Goal: Task Accomplishment & Management: Use online tool/utility

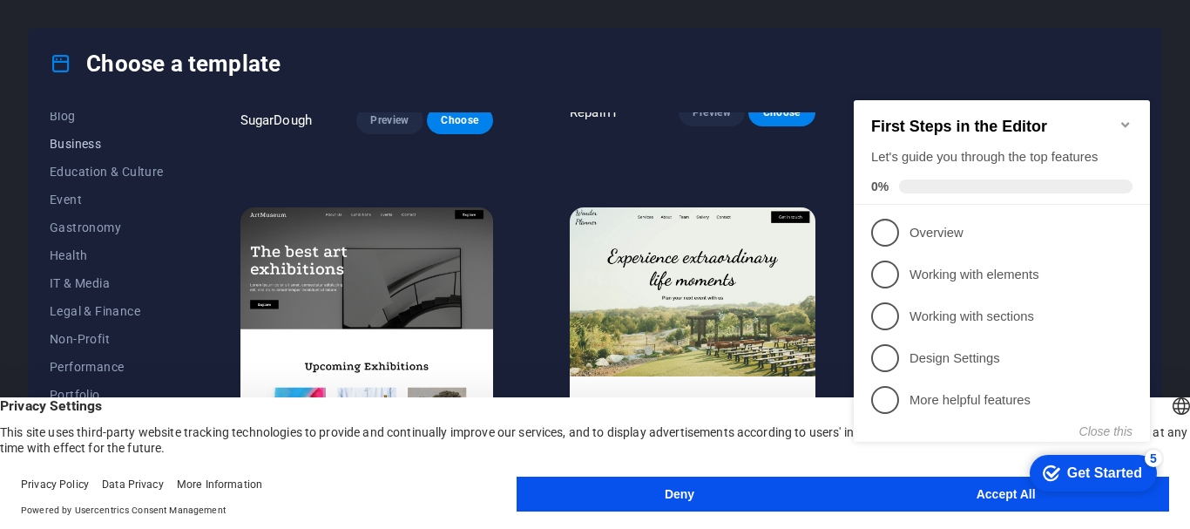
scroll to position [330, 0]
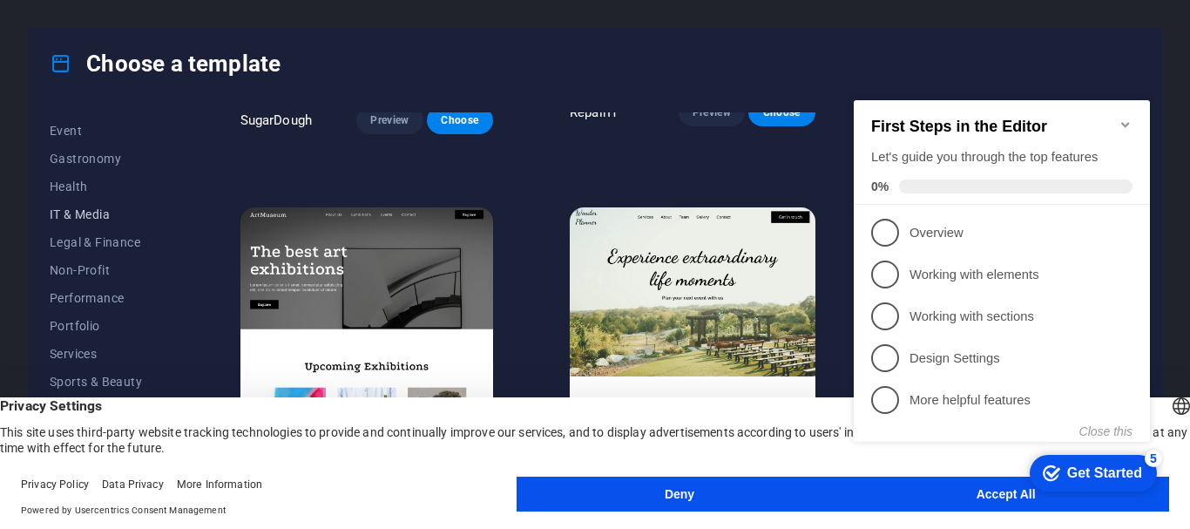
click at [95, 213] on span "IT & Media" at bounding box center [107, 214] width 114 height 14
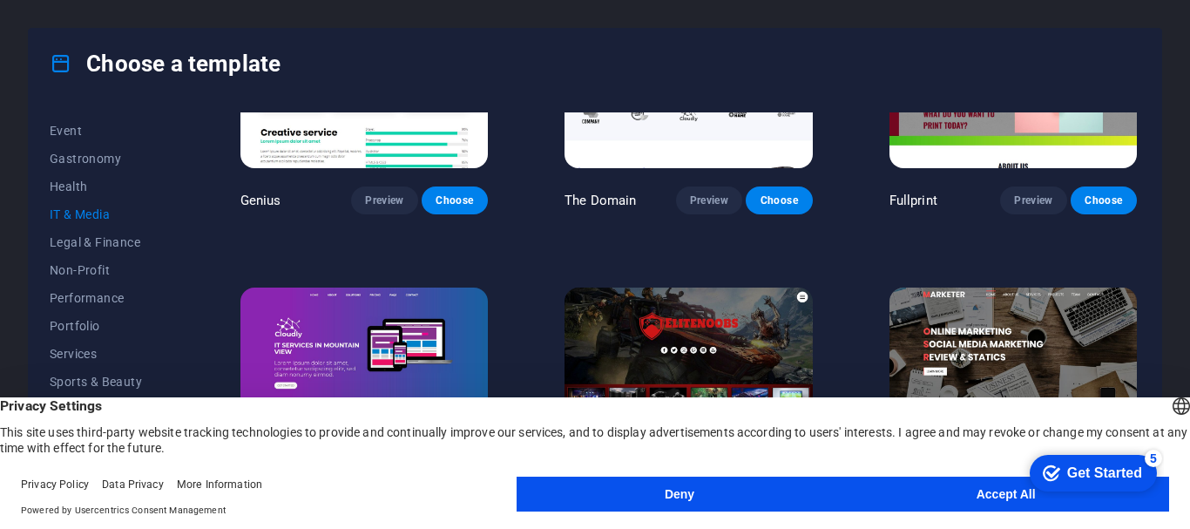
scroll to position [946, 0]
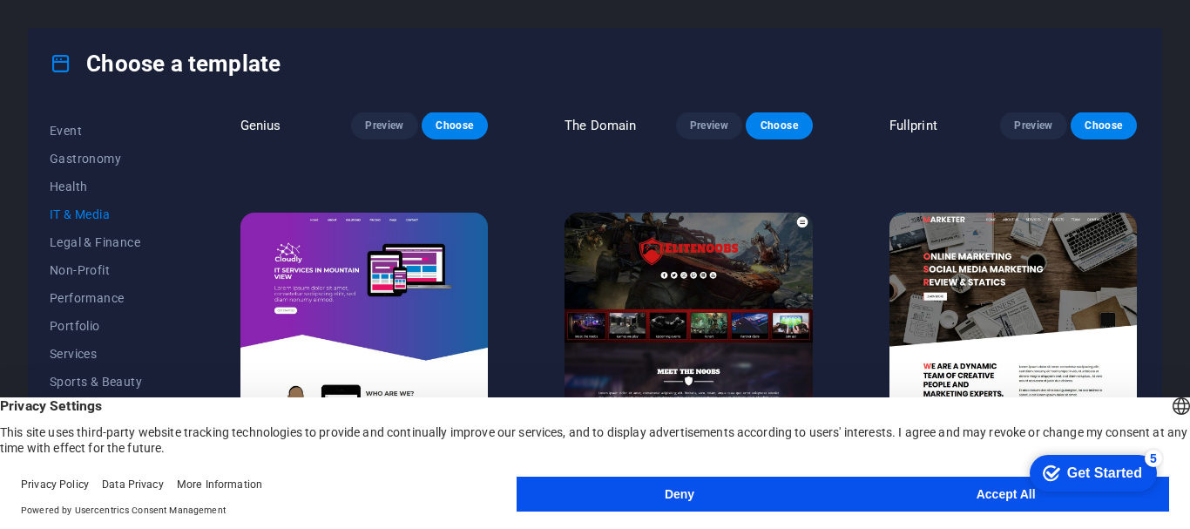
click at [420, 247] on img at bounding box center [363, 327] width 247 height 228
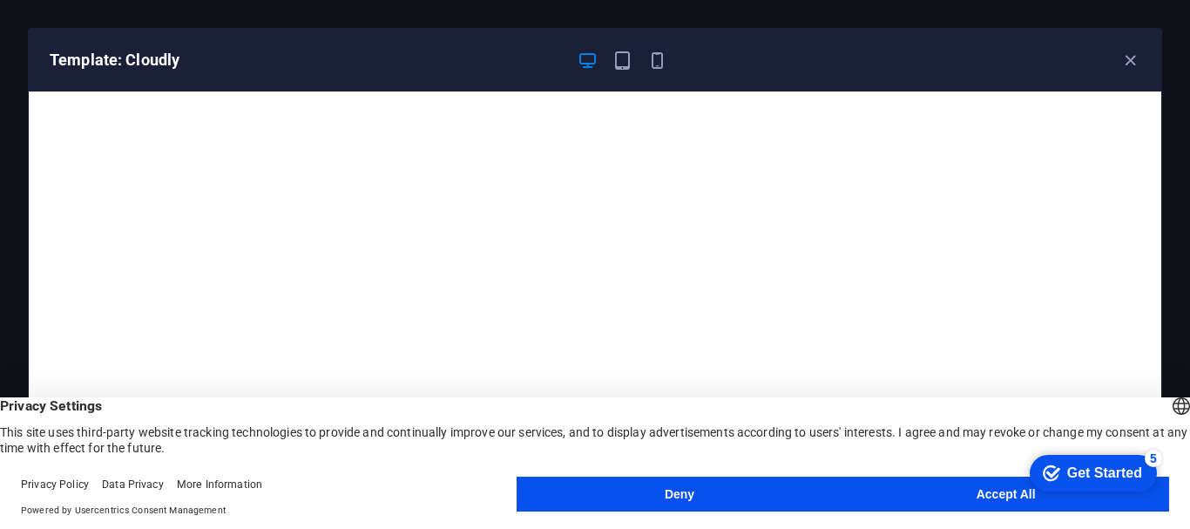
click at [930, 488] on button "Accept All" at bounding box center [1006, 494] width 327 height 35
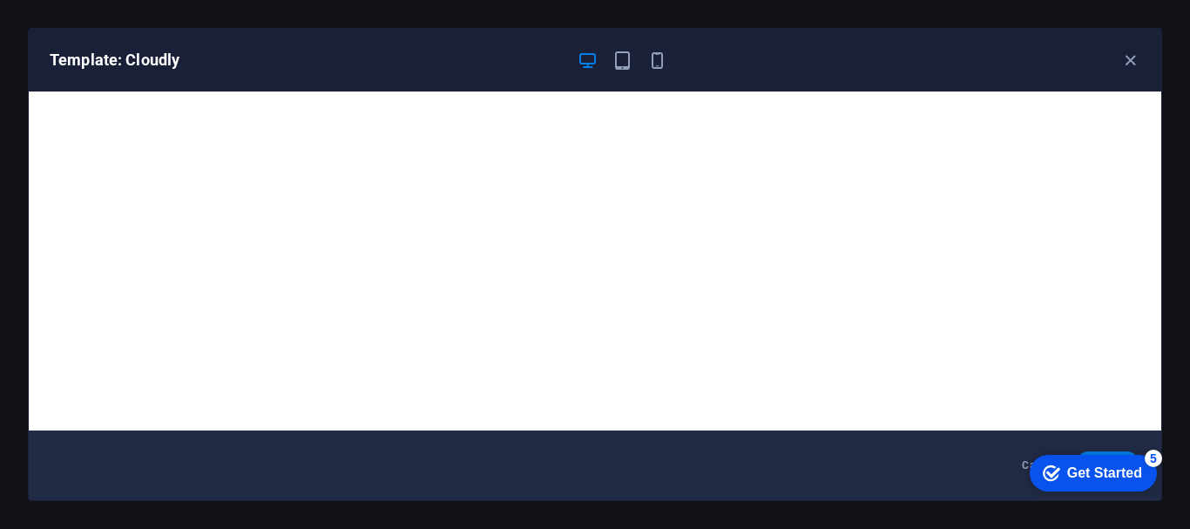
click at [1119, 467] on div "Get Started" at bounding box center [1104, 473] width 75 height 16
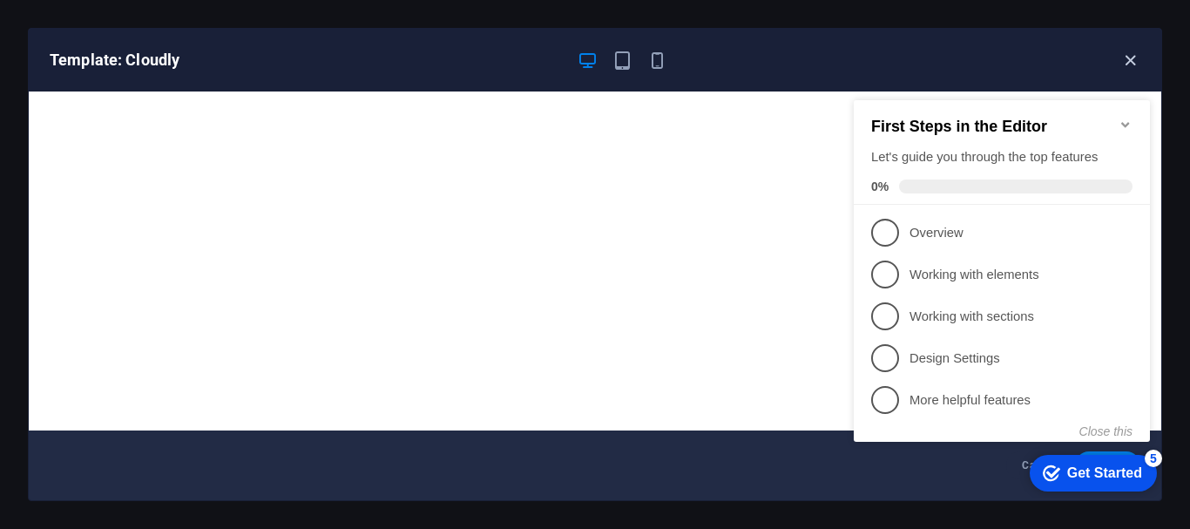
click at [1129, 61] on icon "button" at bounding box center [1131, 61] width 20 height 20
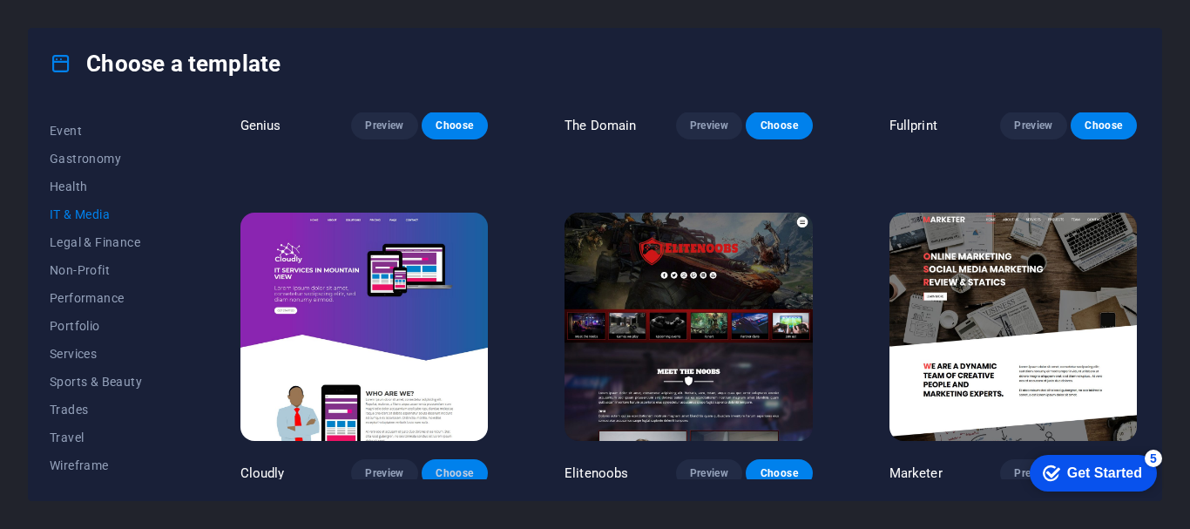
click at [449, 471] on span "Choose" at bounding box center [455, 473] width 38 height 14
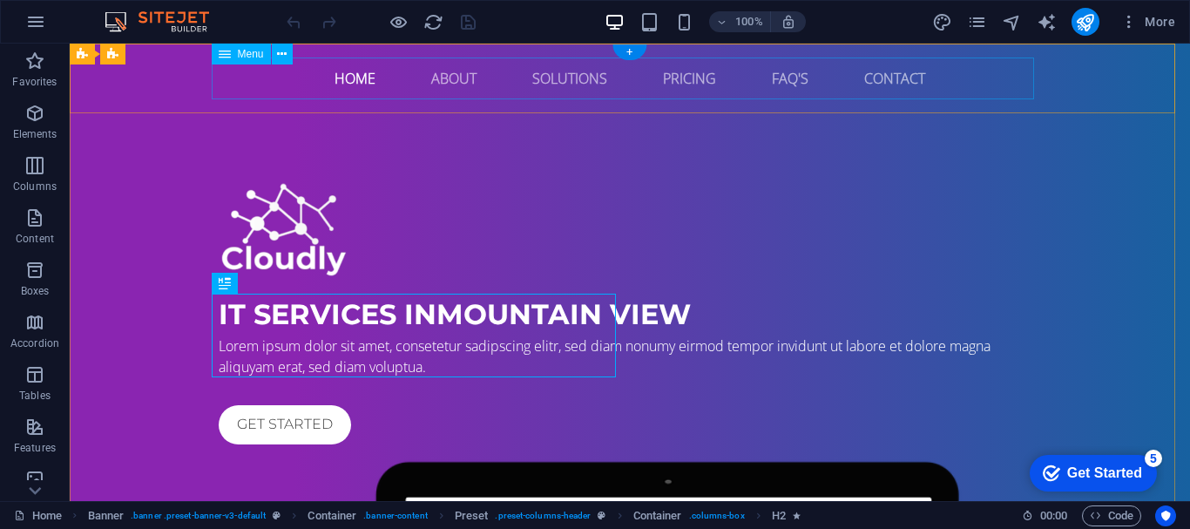
click at [359, 77] on nav "Home About Solutions Pricing FAQ's Contact" at bounding box center [630, 79] width 823 height 42
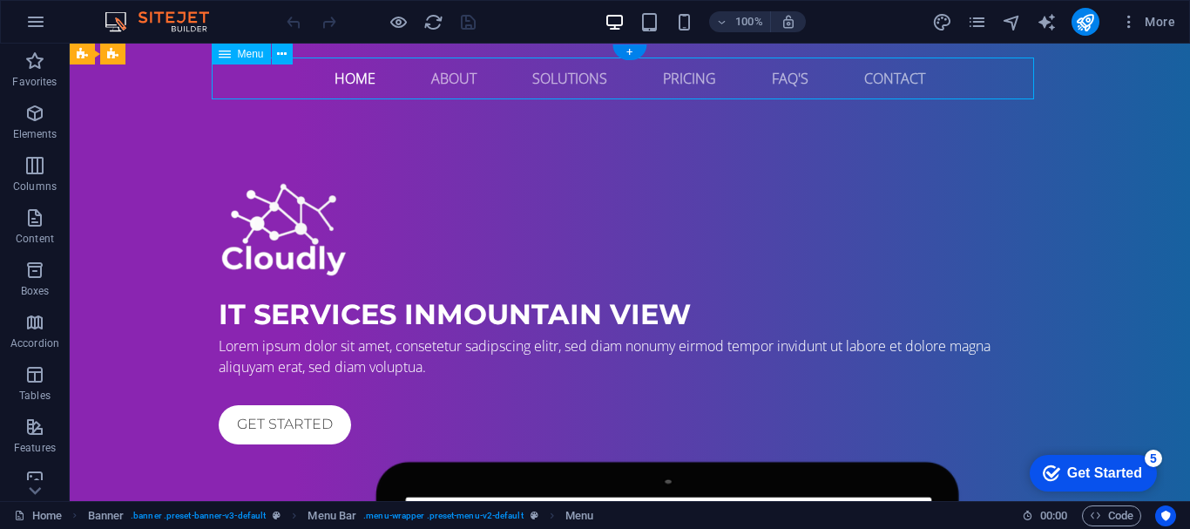
click at [359, 77] on nav "Home About Solutions Pricing FAQ's Contact" at bounding box center [630, 79] width 823 height 42
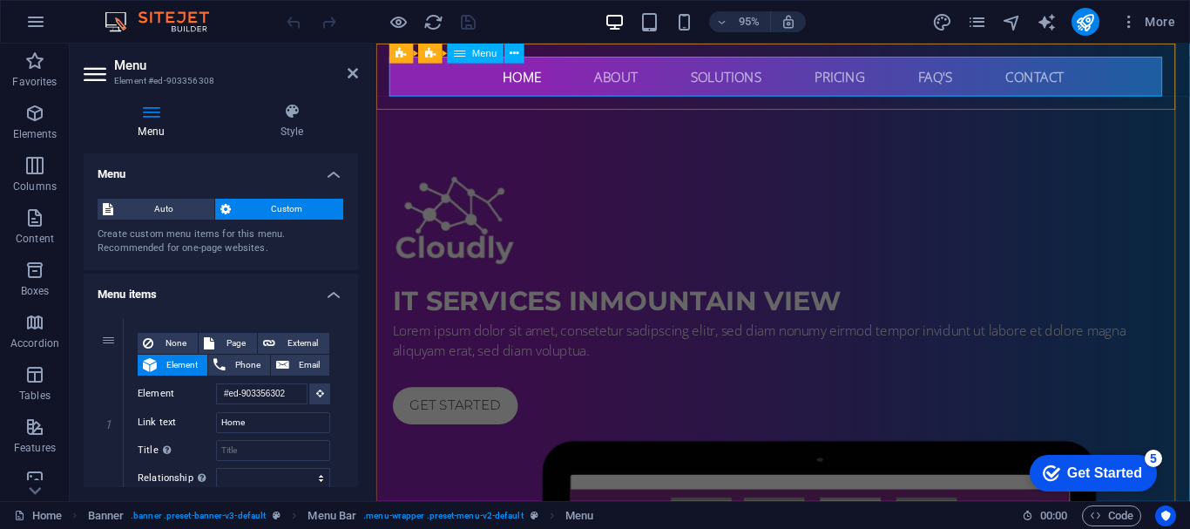
click at [512, 83] on nav "Home About Solutions Pricing FAQ's Contact" at bounding box center [805, 79] width 823 height 42
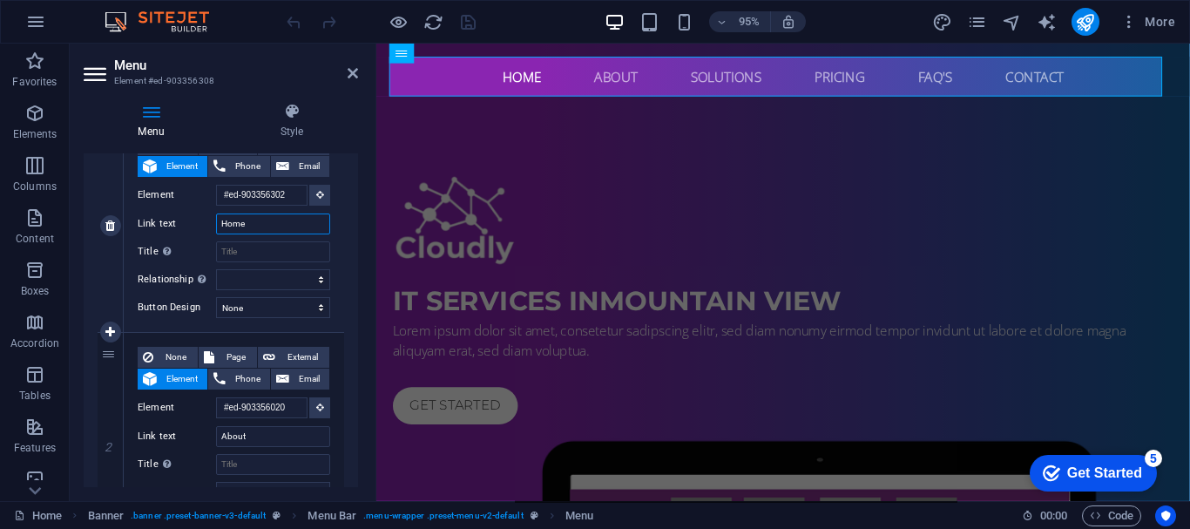
click at [251, 229] on input "Home" at bounding box center [273, 223] width 114 height 21
type input "in"
select select
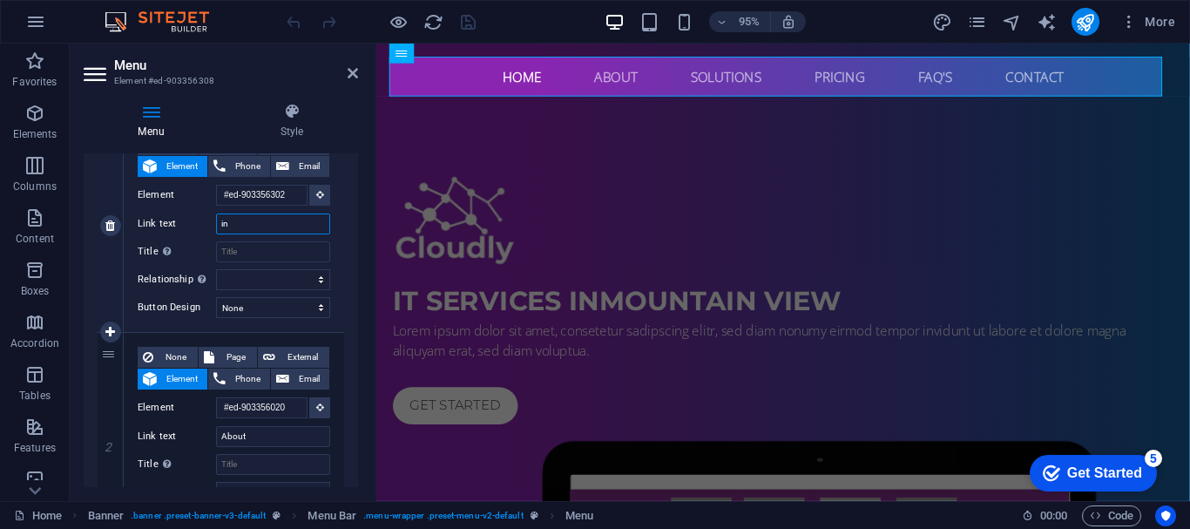
select select
type input "i"
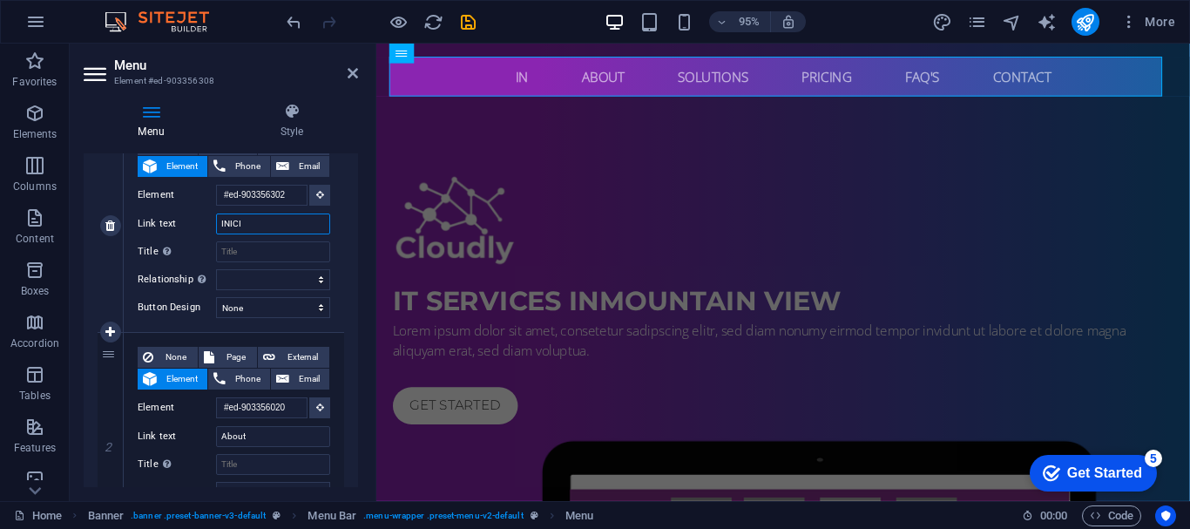
type input "INICIO"
select select
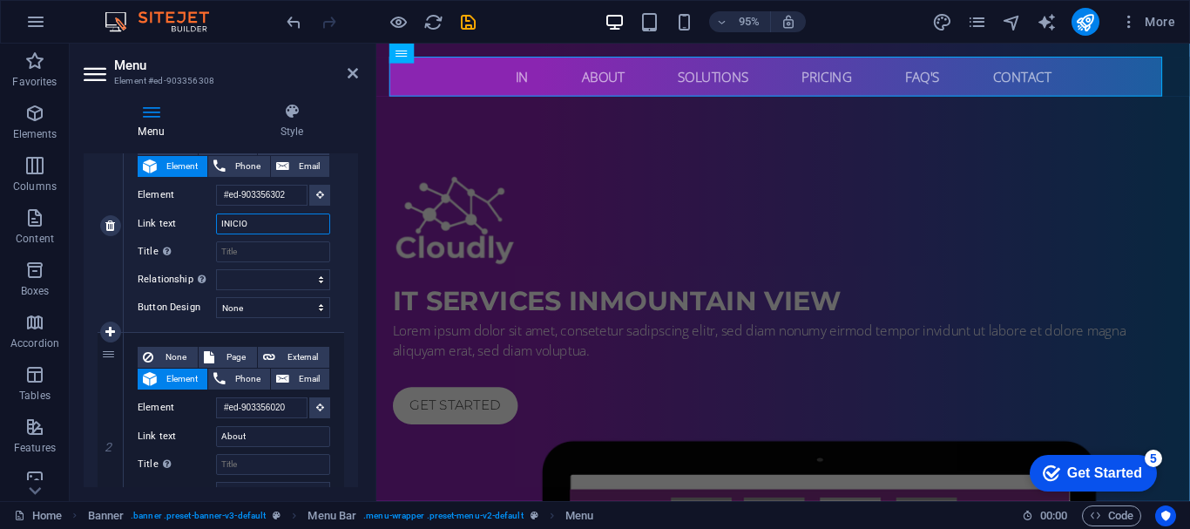
select select
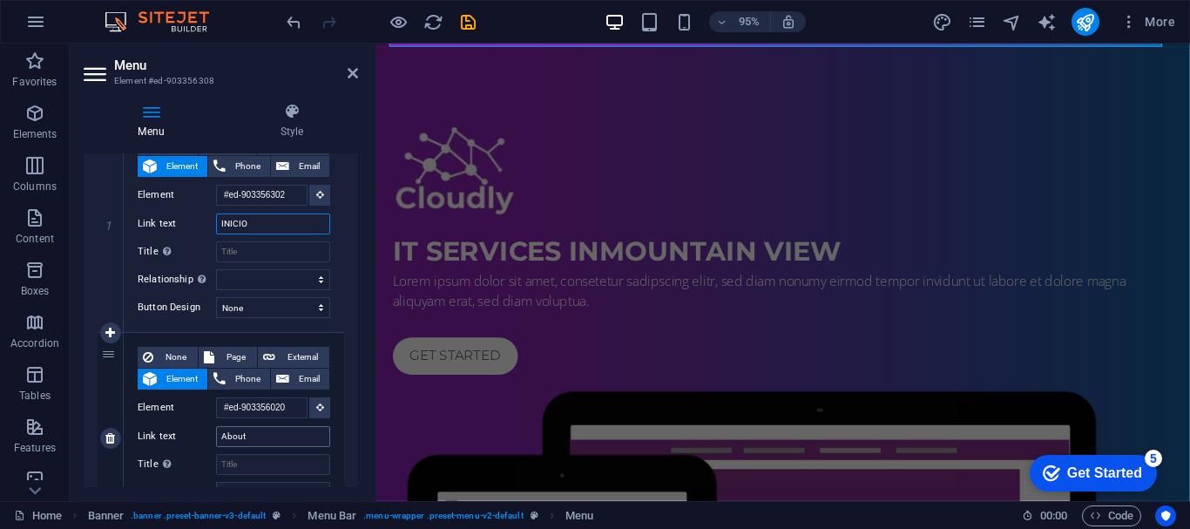
scroll to position [0, 0]
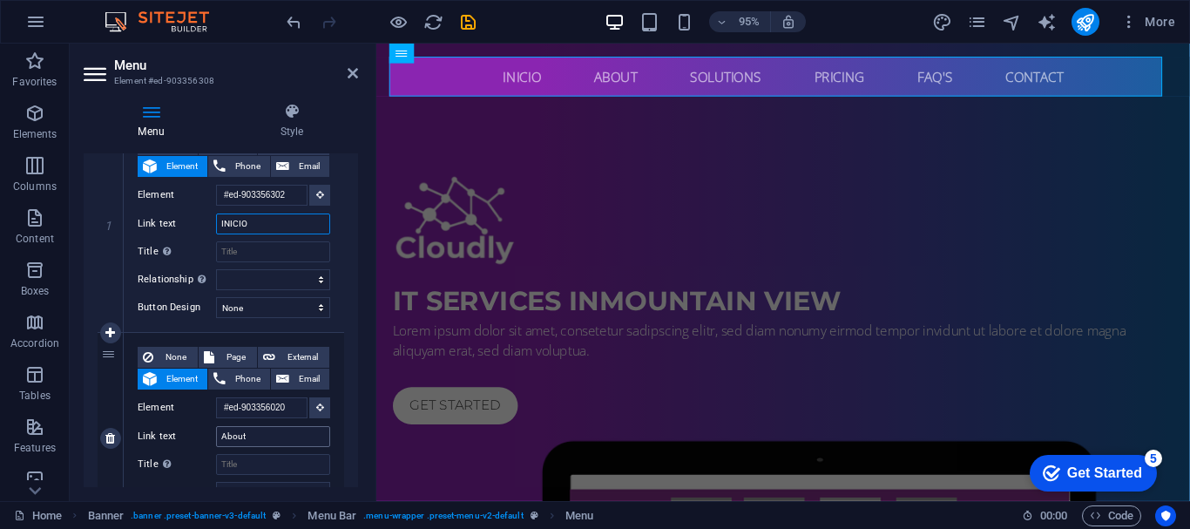
type input "INICIO"
drag, startPoint x: 261, startPoint y: 439, endPoint x: 209, endPoint y: 439, distance: 51.4
click at [209, 439] on div "Link text About" at bounding box center [234, 436] width 193 height 21
type input "a"
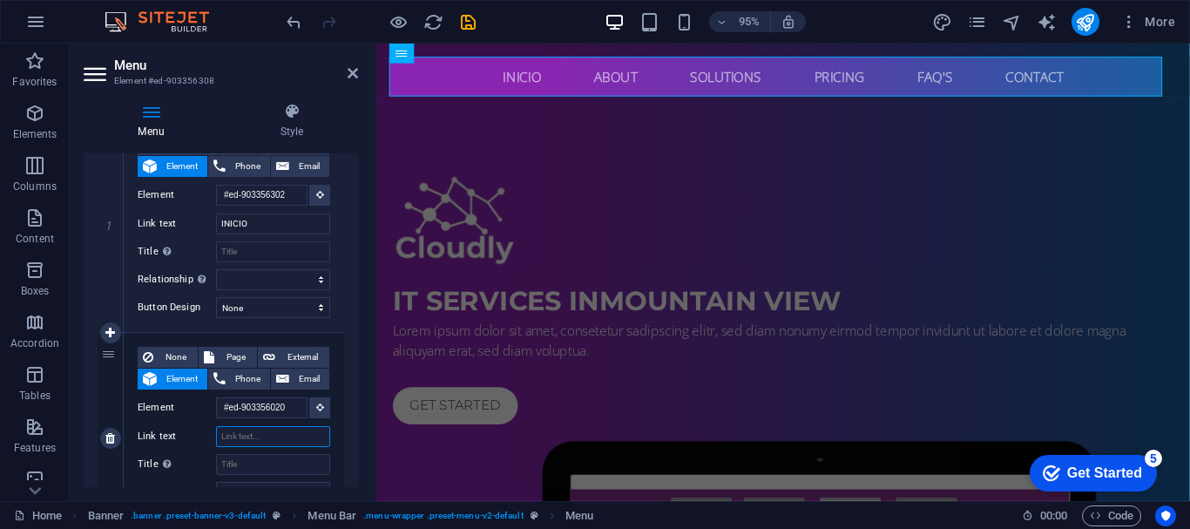
select select
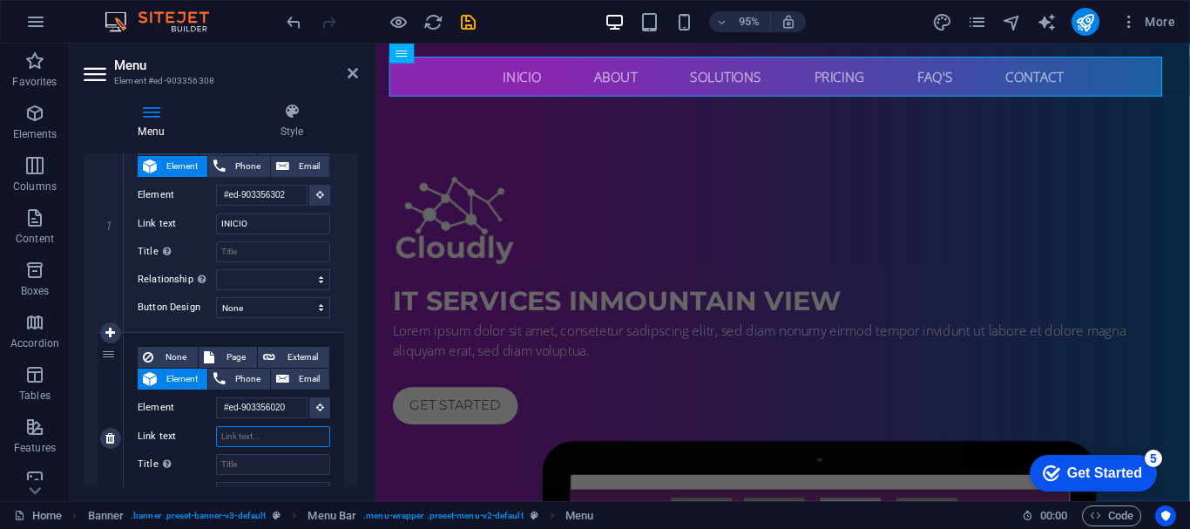
select select
type input "Acer"
select select
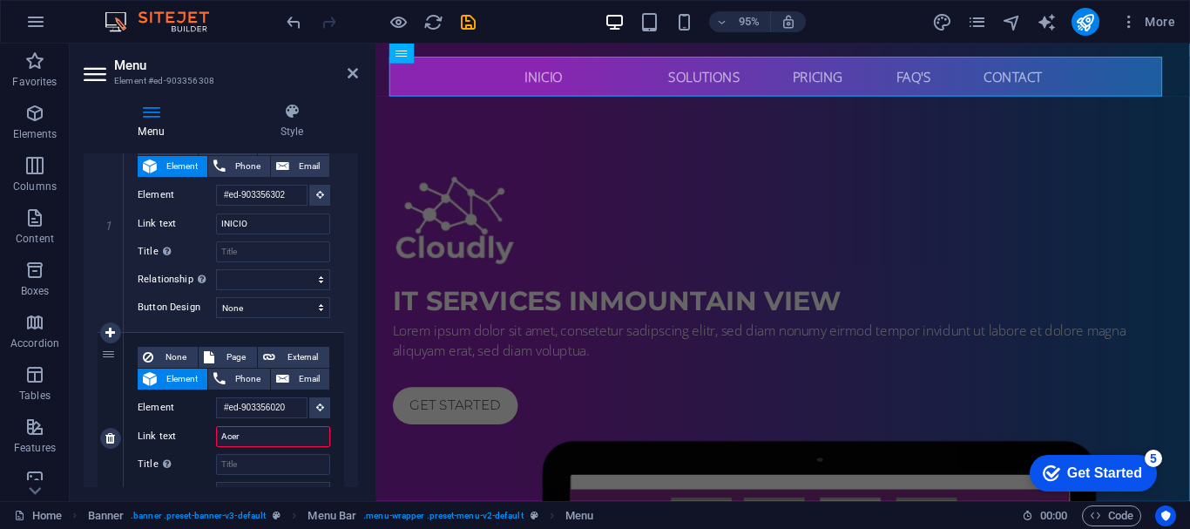
select select
type input "Acerca de"
select select
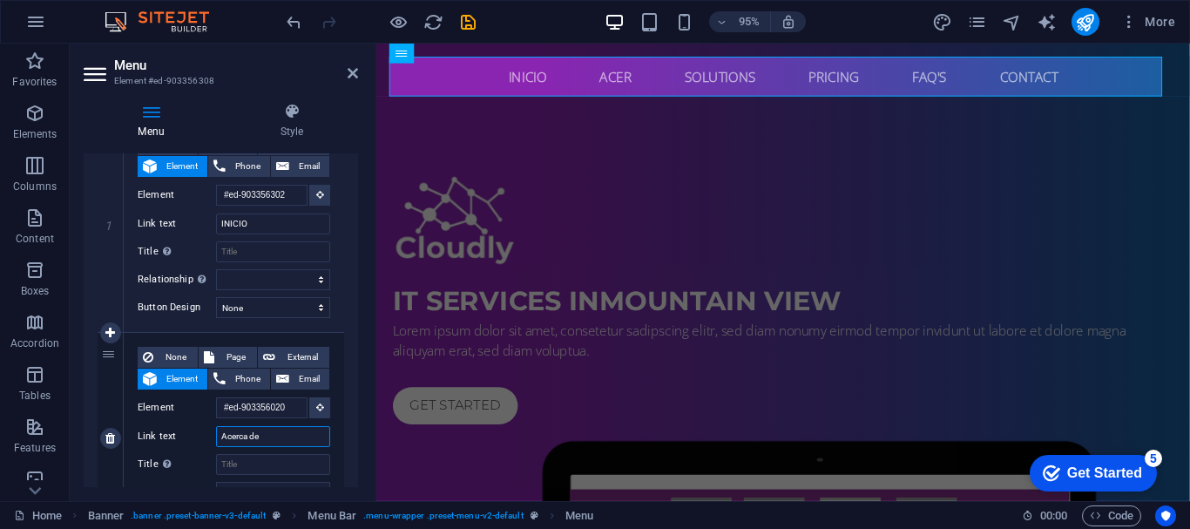
select select
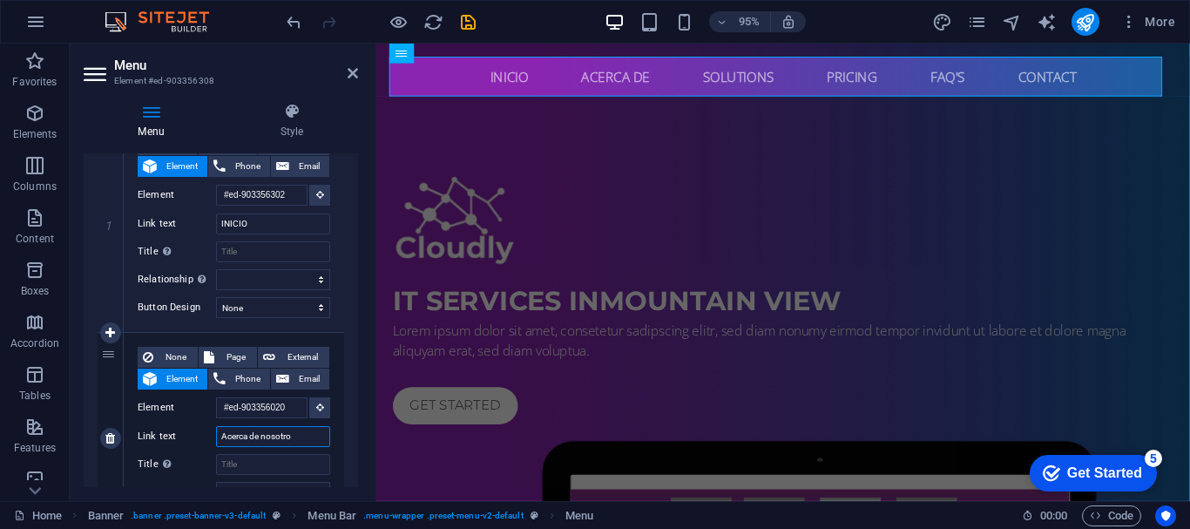
type input "Acerca de nosotros"
select select
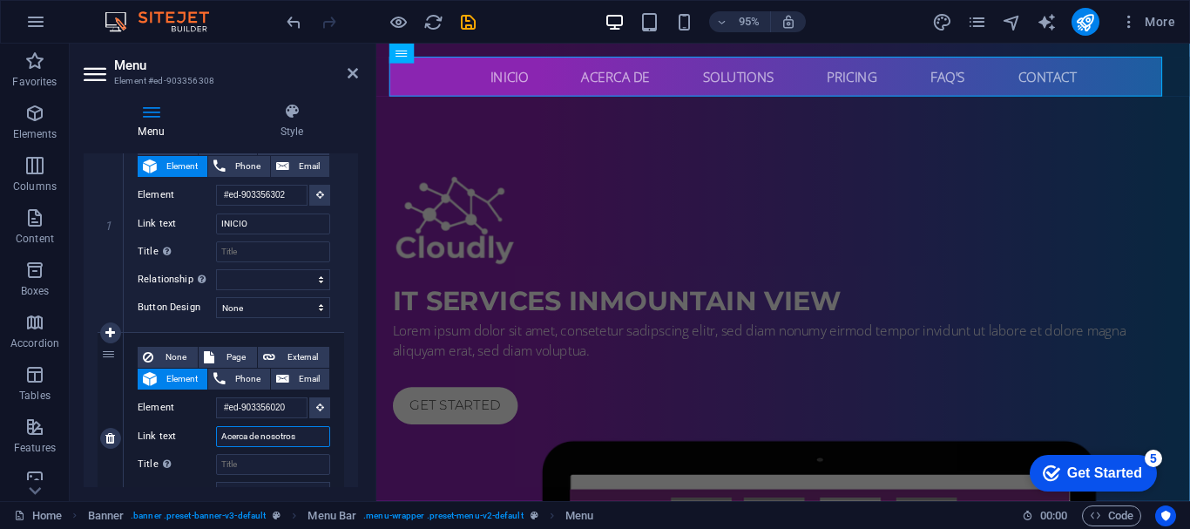
select select
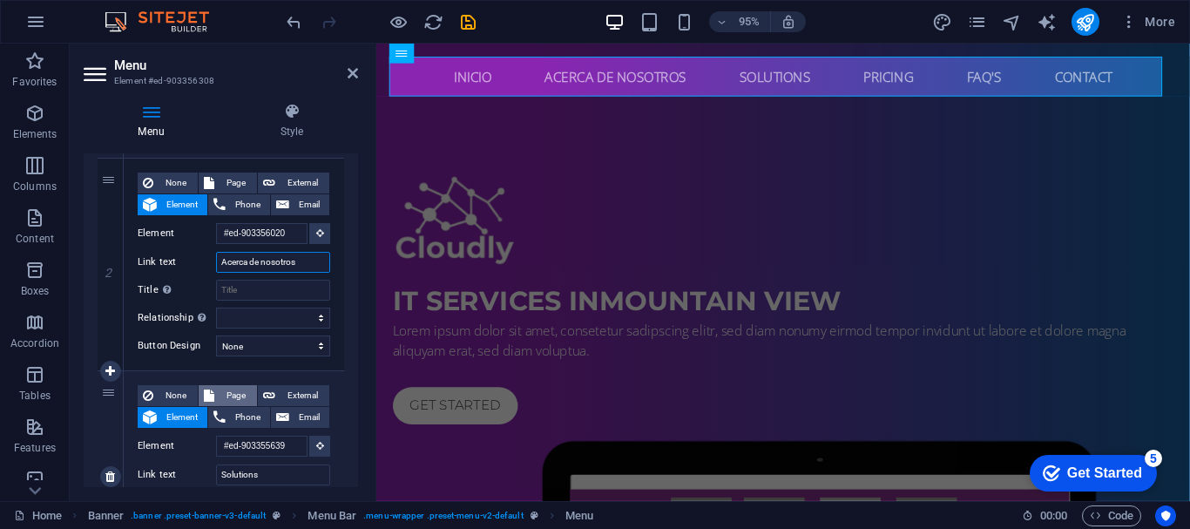
scroll to position [460, 0]
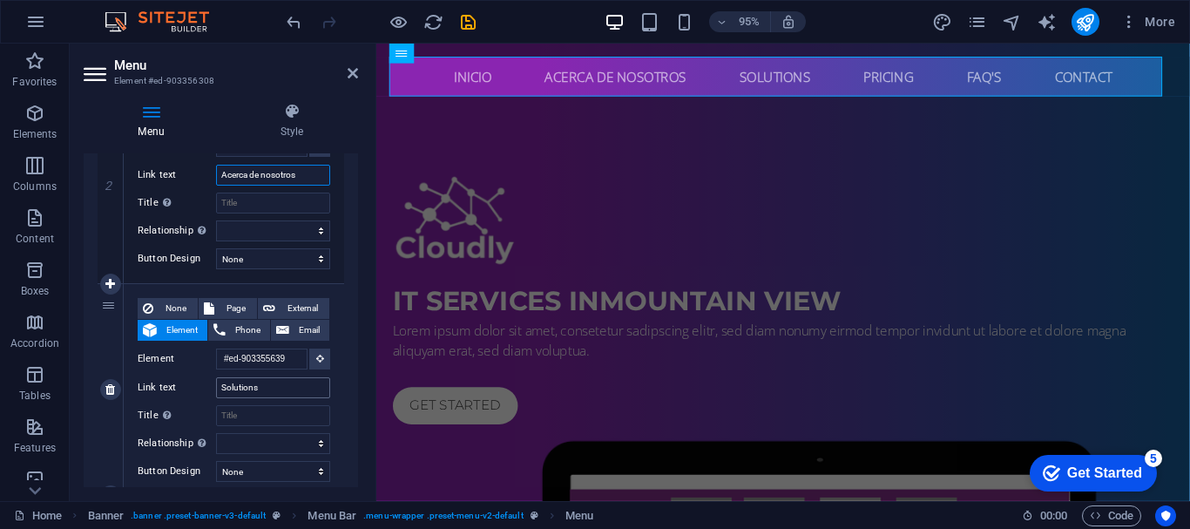
type input "Acerca de nosotros"
drag, startPoint x: 272, startPoint y: 388, endPoint x: 127, endPoint y: 373, distance: 145.4
click at [127, 373] on div "None Page External Element Phone Email Page Home Subpage Legal Notice Privacy E…" at bounding box center [234, 390] width 220 height 212
type input "servicios"
select select
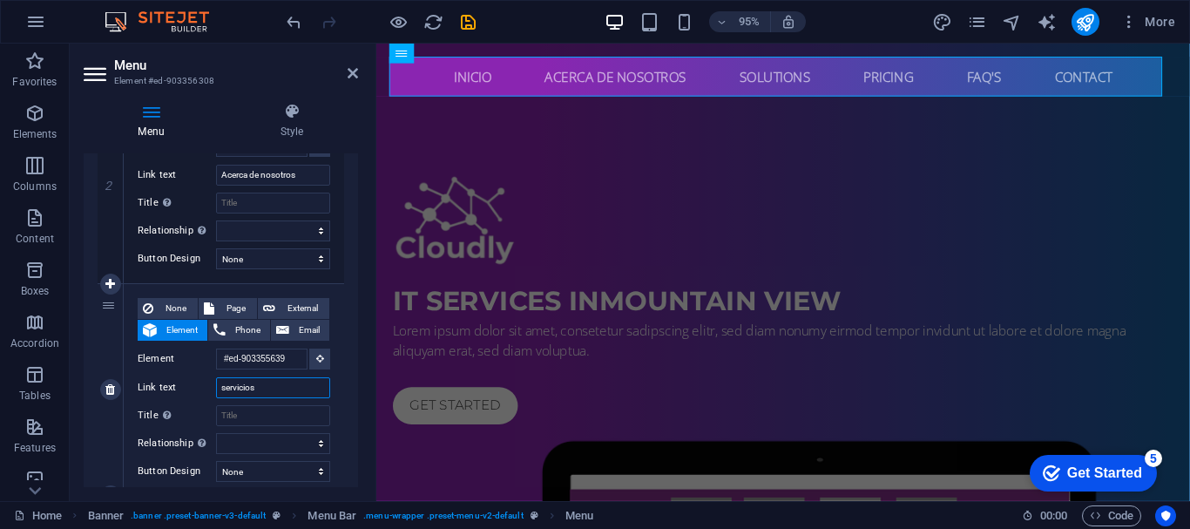
select select
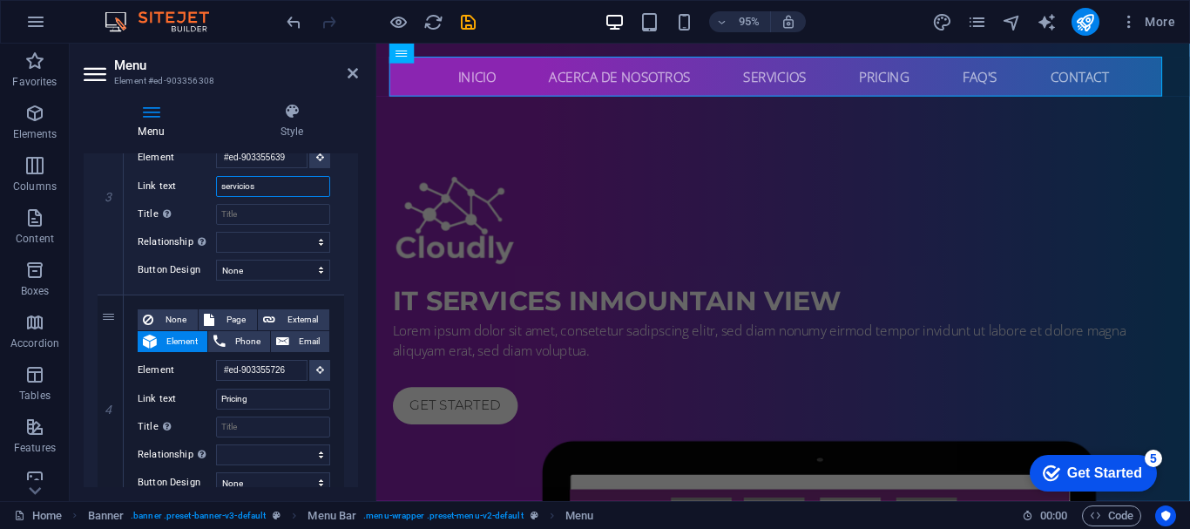
scroll to position [673, 0]
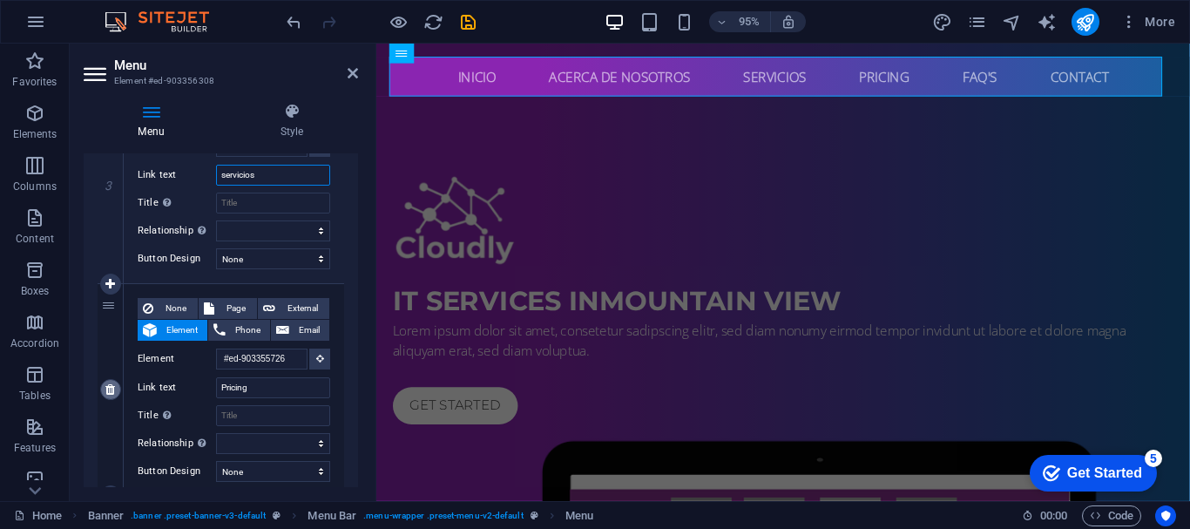
type input "servicios"
click at [112, 393] on icon at bounding box center [110, 389] width 10 height 12
select select
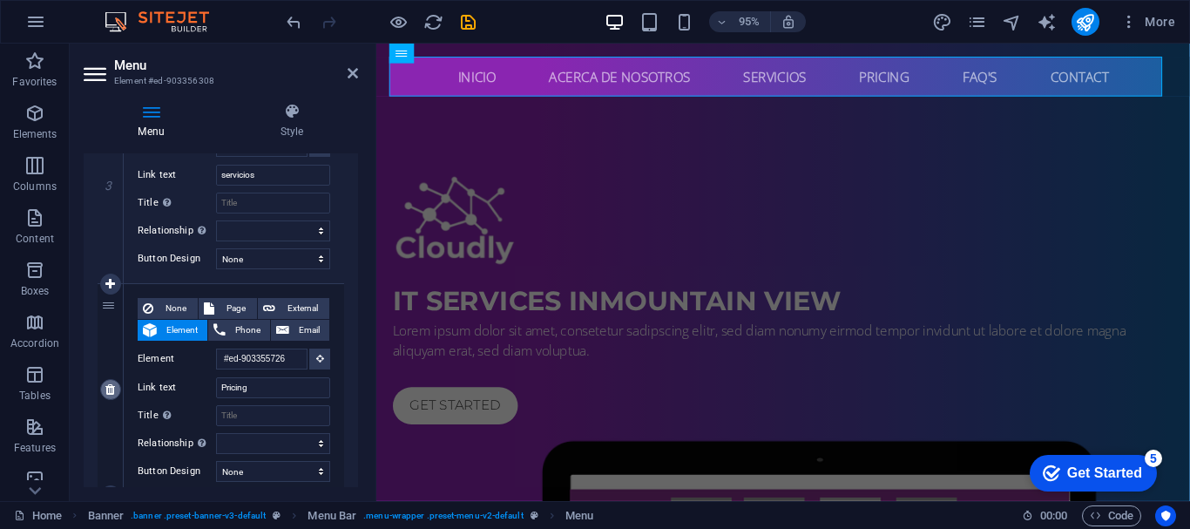
type input "#ed-903355933"
type input "FAQ's"
select select
type input "#ed-903356200"
type input "Contact"
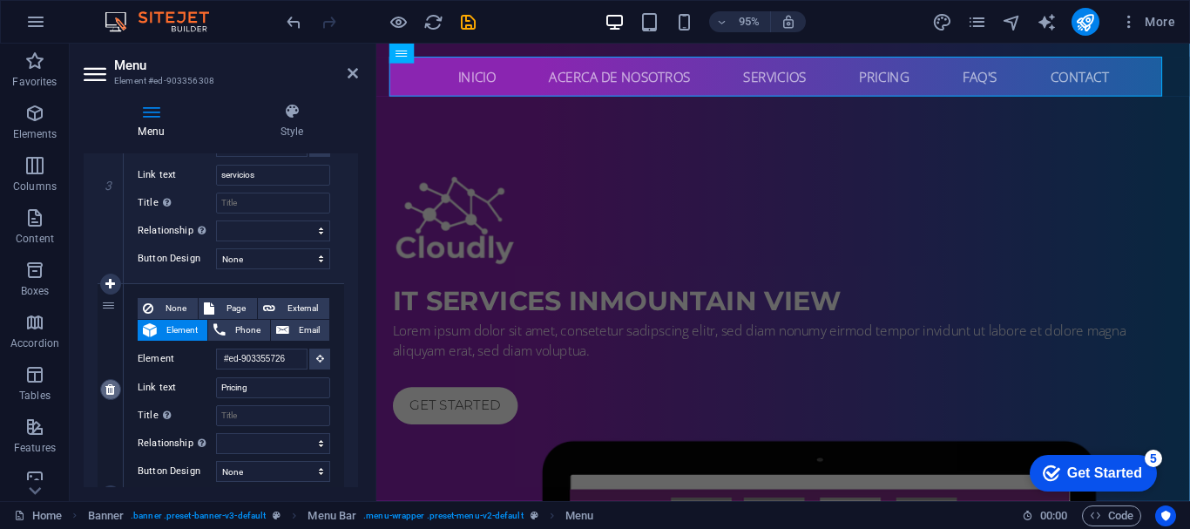
select select
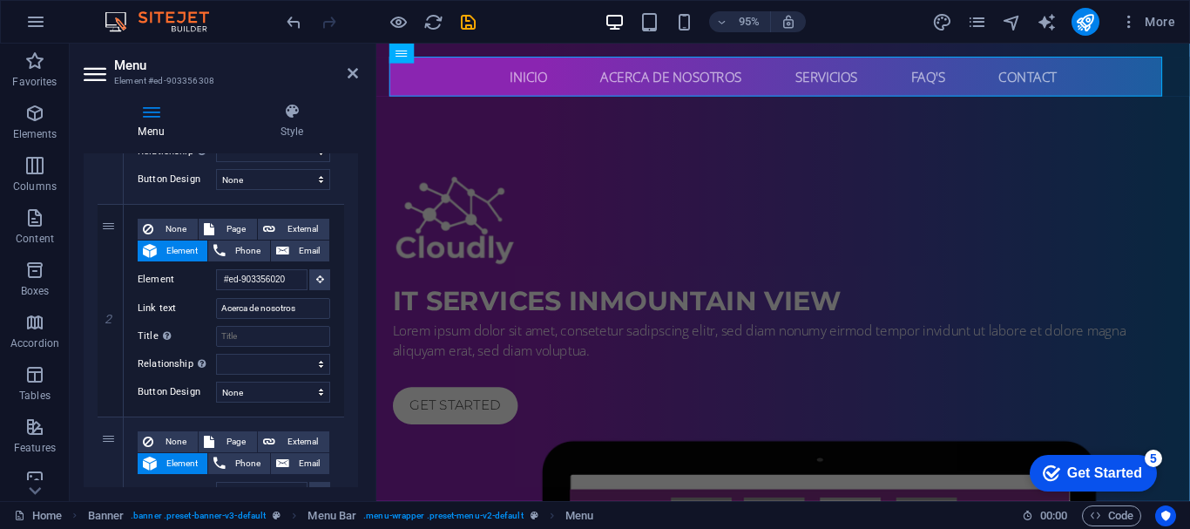
scroll to position [150, 0]
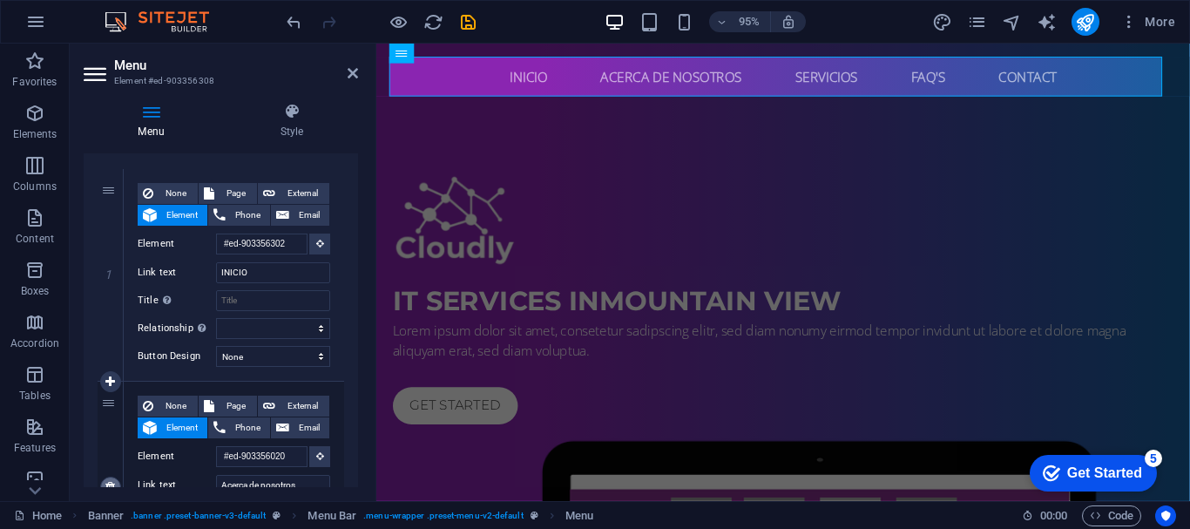
click at [110, 483] on icon at bounding box center [110, 487] width 10 height 12
select select
type input "#ed-903355639"
type input "servicios"
select select
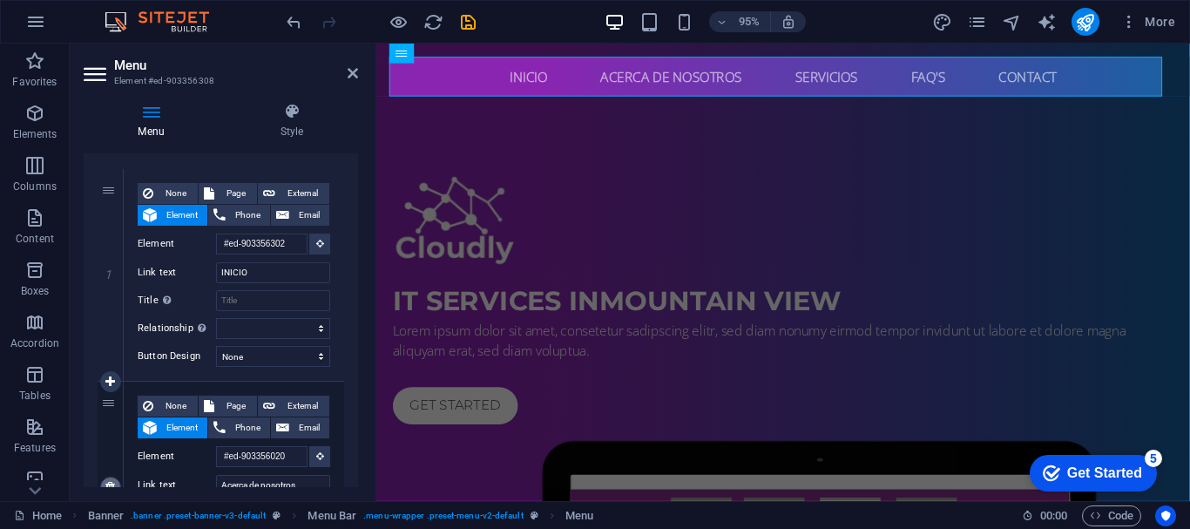
type input "#ed-903355933"
type input "FAQ's"
select select
type input "#ed-903356200"
type input "Contact"
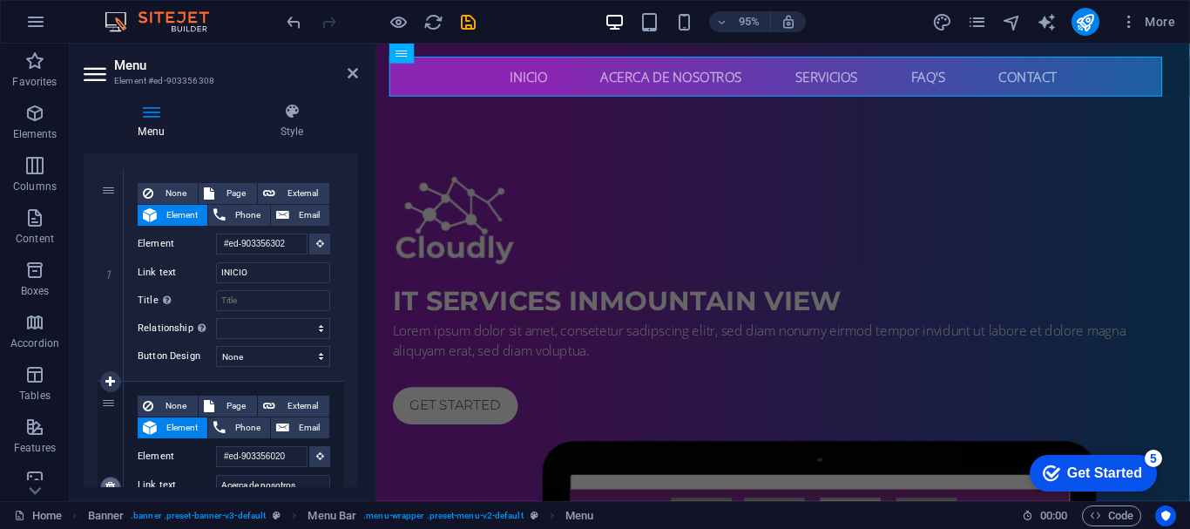
select select
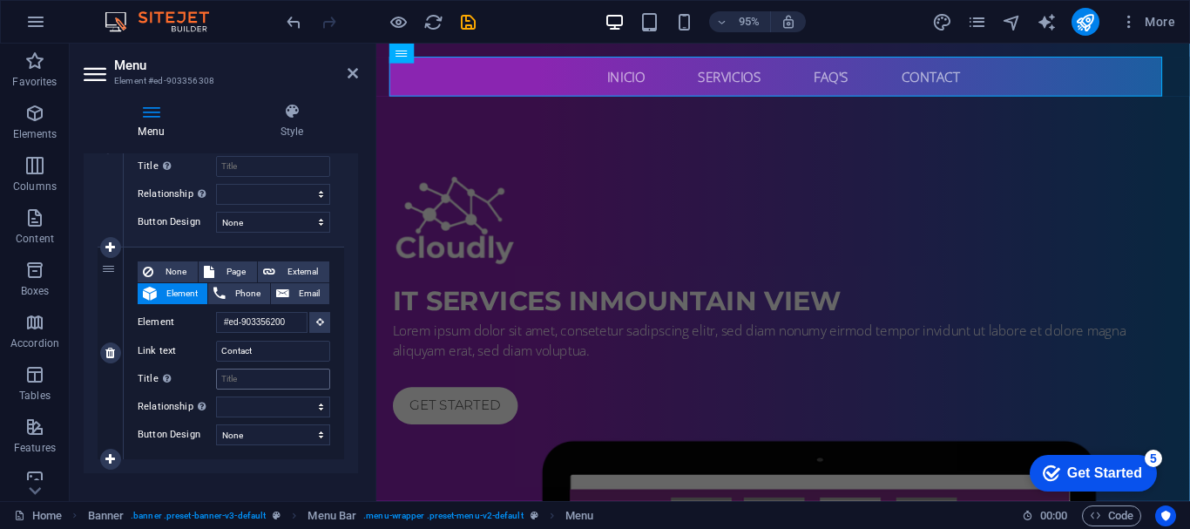
scroll to position [730, 0]
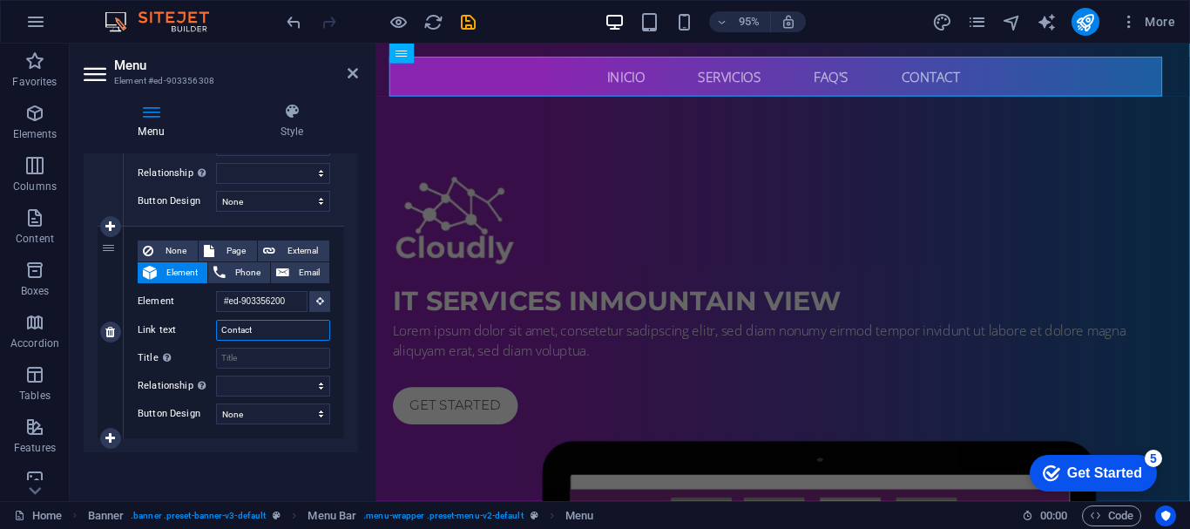
click at [273, 324] on input "Contact" at bounding box center [273, 330] width 114 height 21
type input "Contacto"
select select
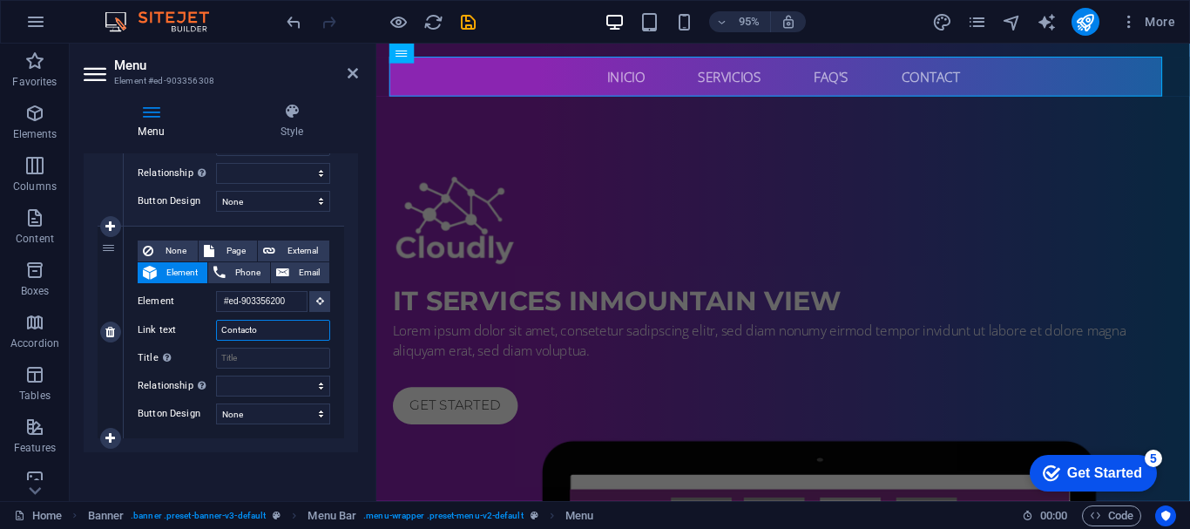
select select
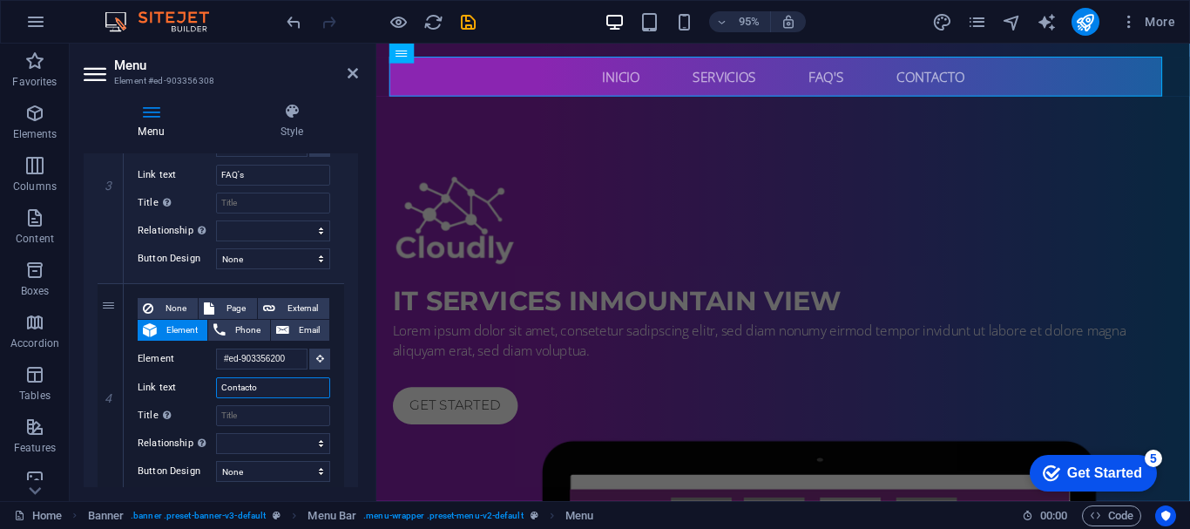
scroll to position [643, 0]
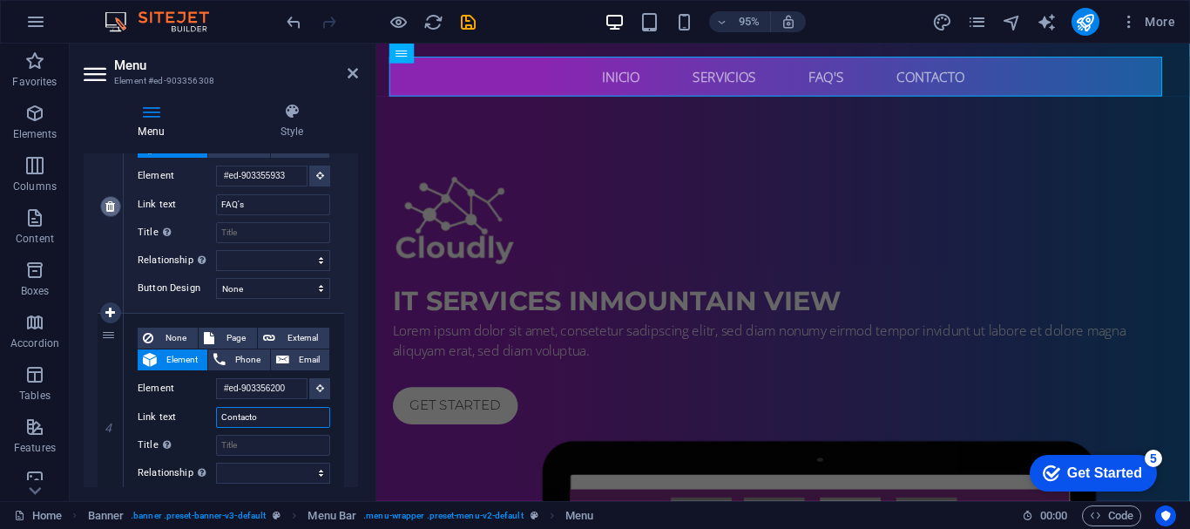
type input "Contacto"
click at [107, 214] on link at bounding box center [110, 206] width 21 height 21
select select
type input "#ed-903356200"
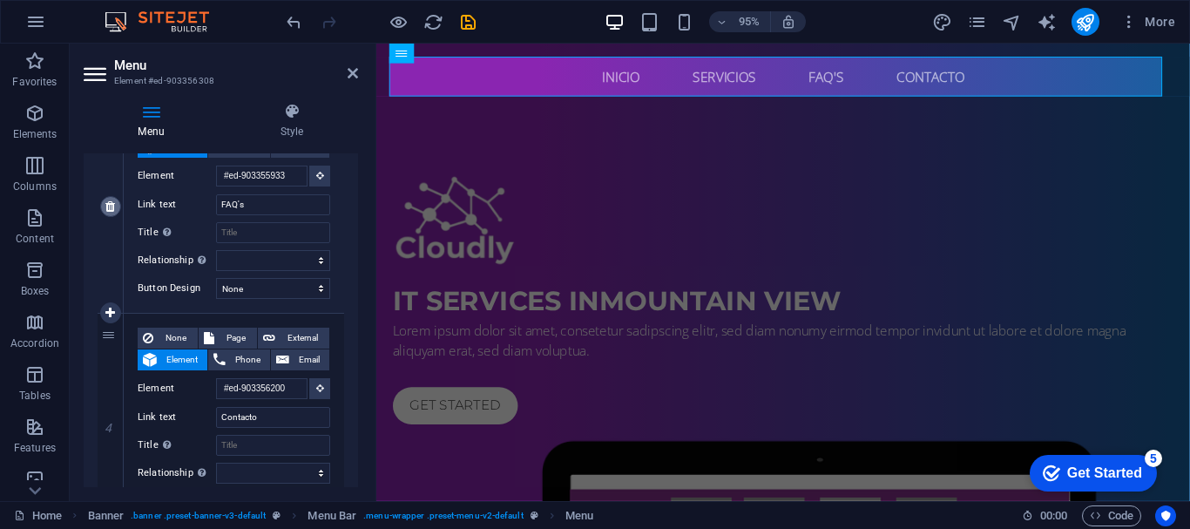
type input "Contacto"
select select
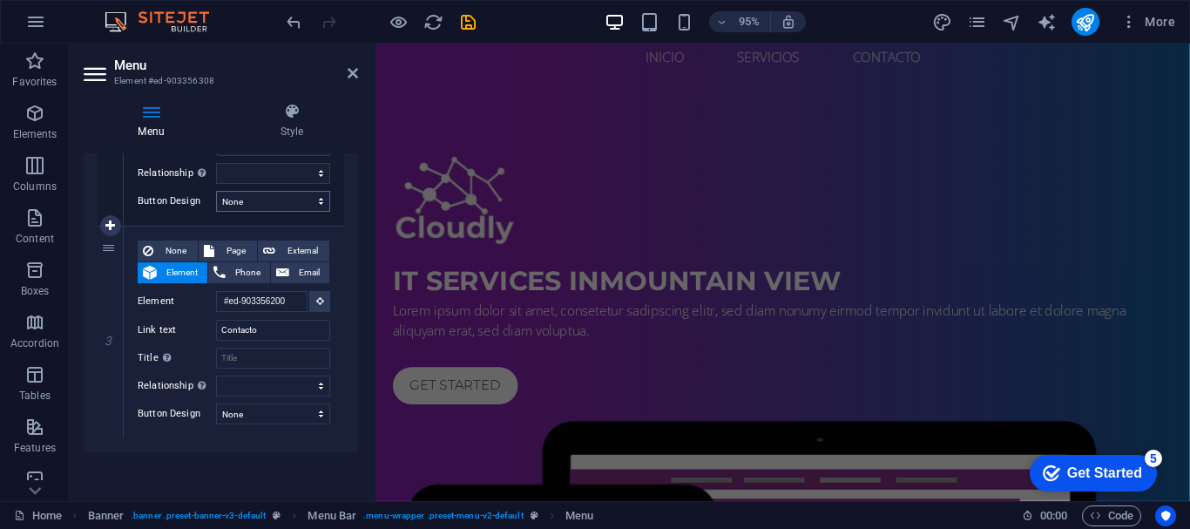
scroll to position [0, 0]
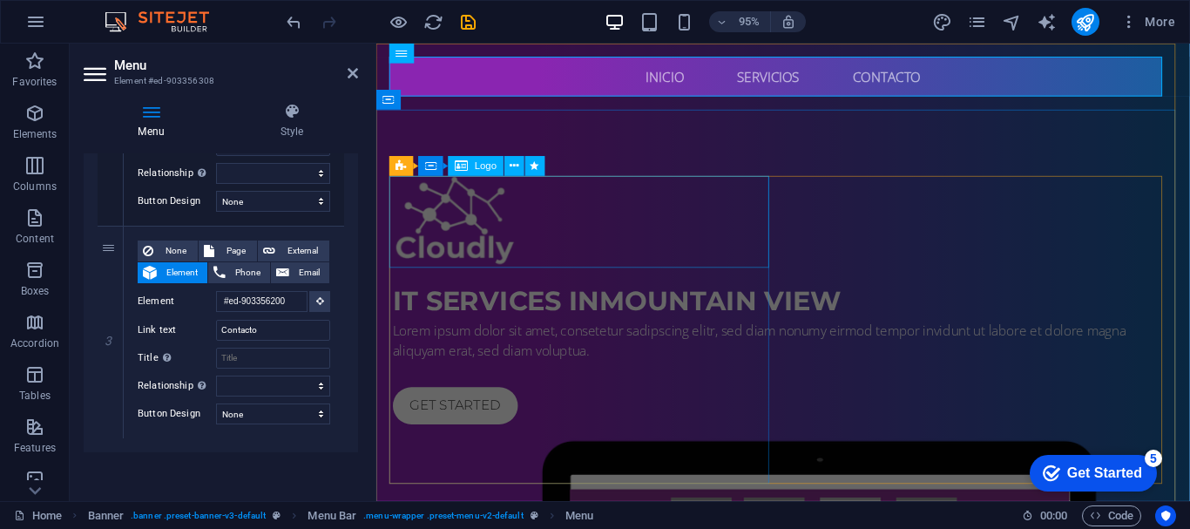
click at [480, 260] on div at bounding box center [805, 231] width 823 height 97
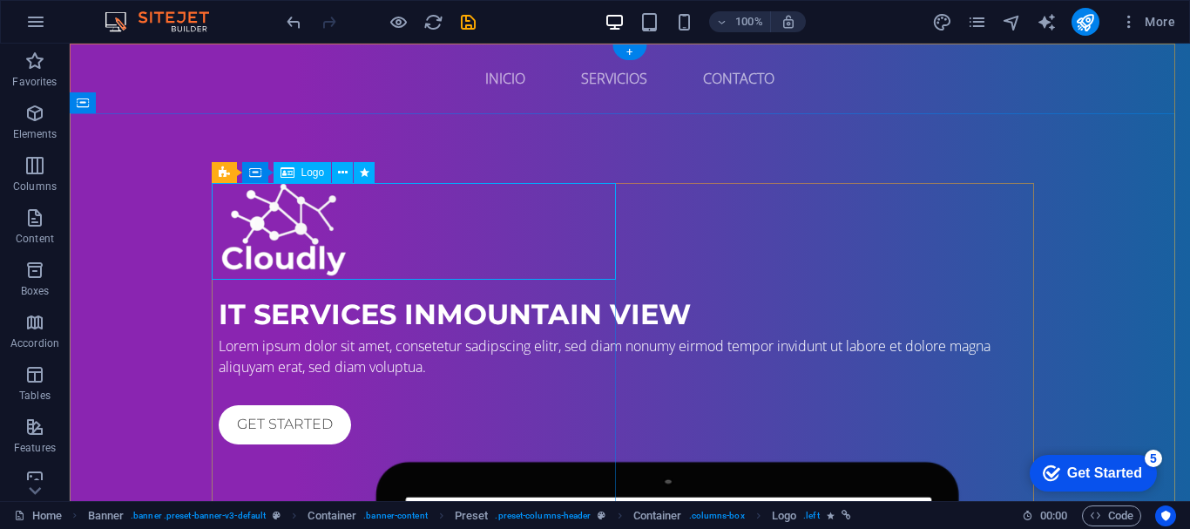
click at [339, 261] on div at bounding box center [630, 231] width 823 height 97
select select "px"
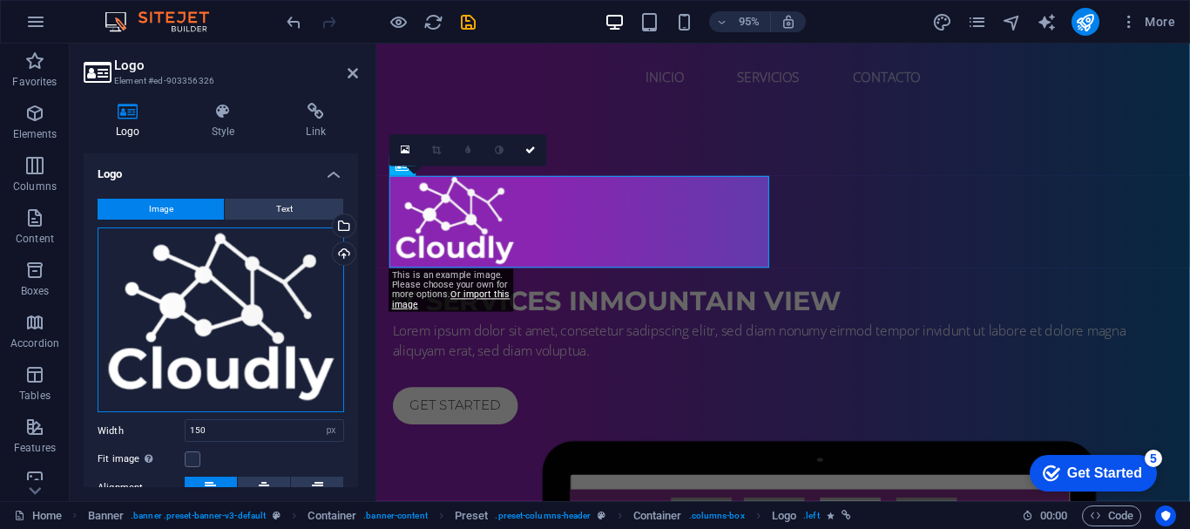
click at [254, 359] on div "Drag files here, click to choose files or select files from Files or our free s…" at bounding box center [221, 320] width 247 height 186
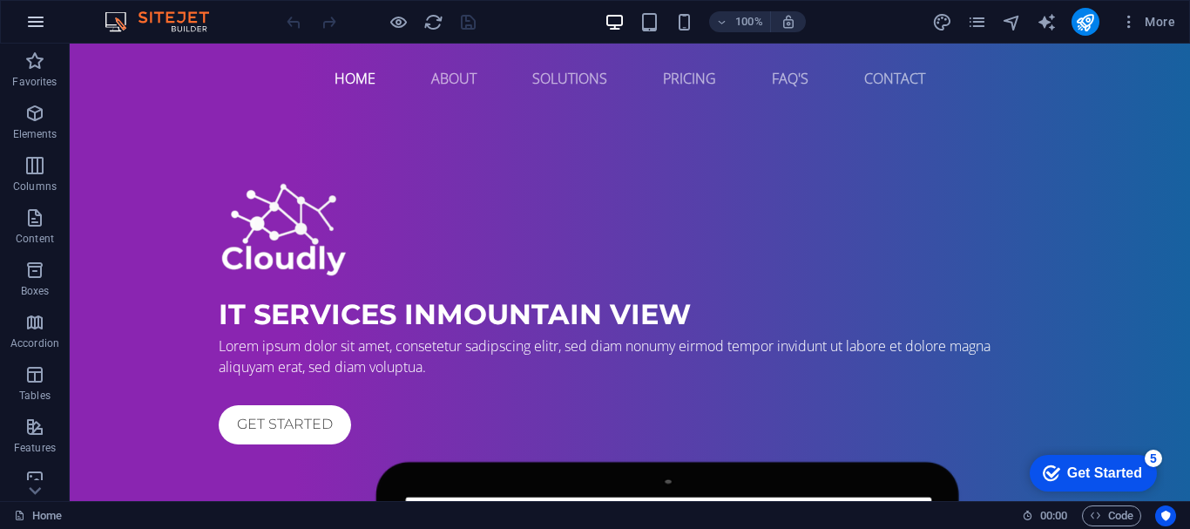
click at [36, 20] on icon "button" at bounding box center [35, 21] width 21 height 21
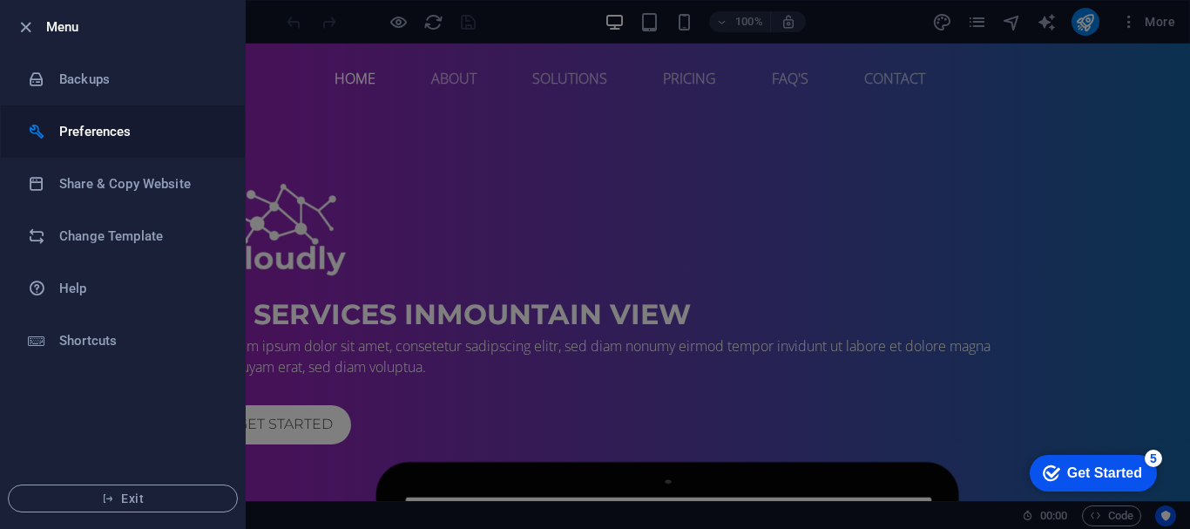
click at [65, 130] on h6 "Preferences" at bounding box center [139, 131] width 161 height 21
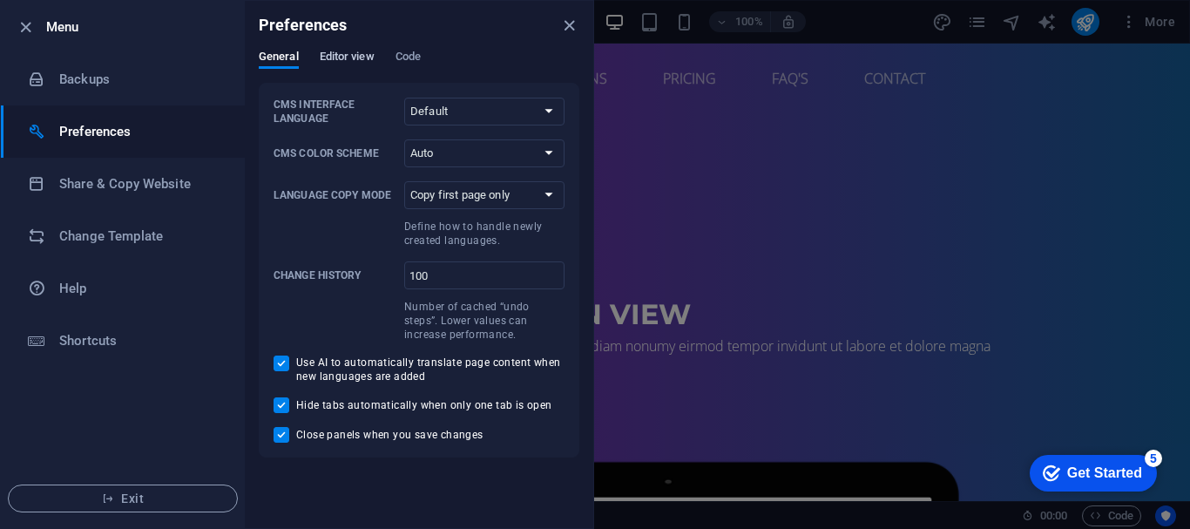
click at [335, 63] on span "Editor view" at bounding box center [347, 58] width 55 height 24
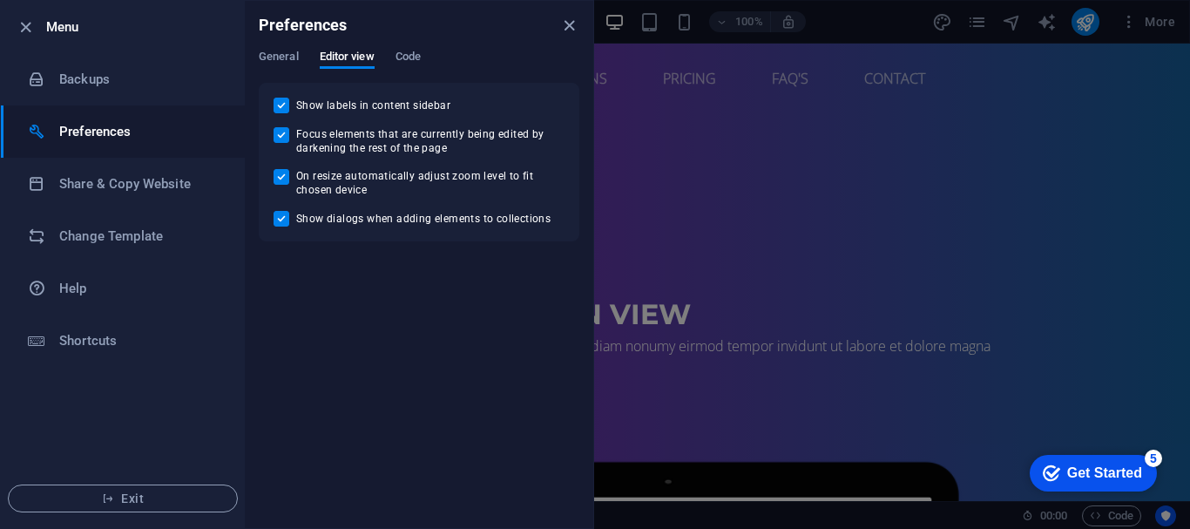
click at [425, 58] on div "General Editor view Code" at bounding box center [419, 66] width 321 height 33
click at [411, 60] on span "Code" at bounding box center [408, 58] width 25 height 24
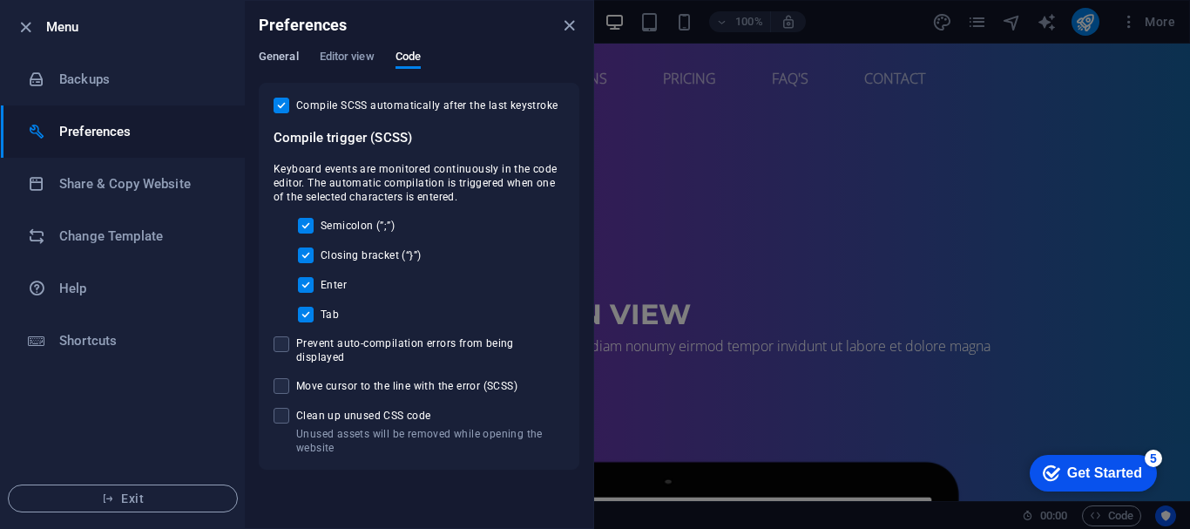
click at [281, 55] on span "General" at bounding box center [279, 58] width 40 height 24
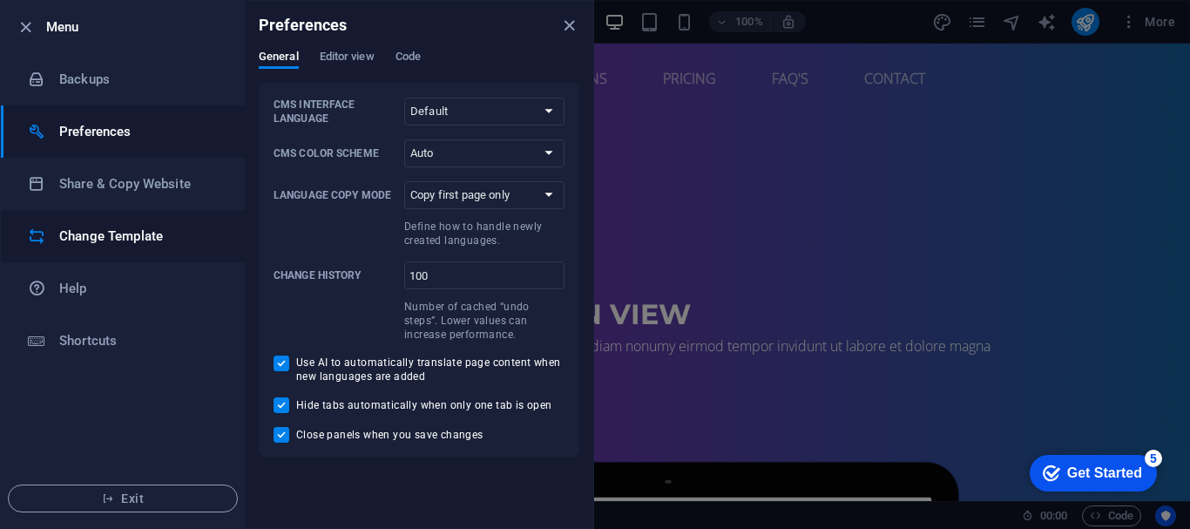
click at [123, 234] on h6 "Change Template" at bounding box center [139, 236] width 161 height 21
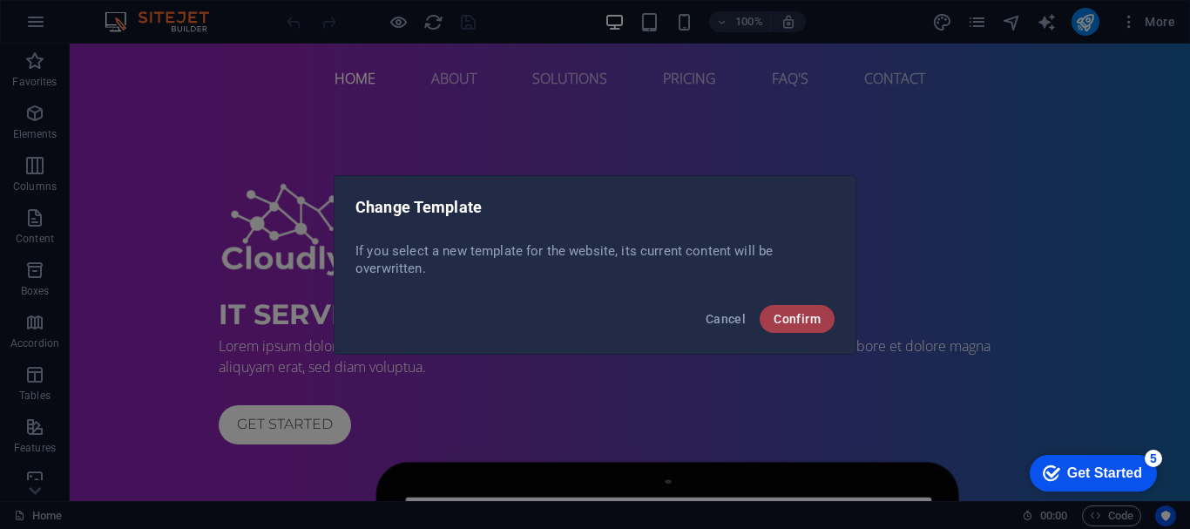
click at [819, 321] on span "Confirm" at bounding box center [797, 319] width 47 height 14
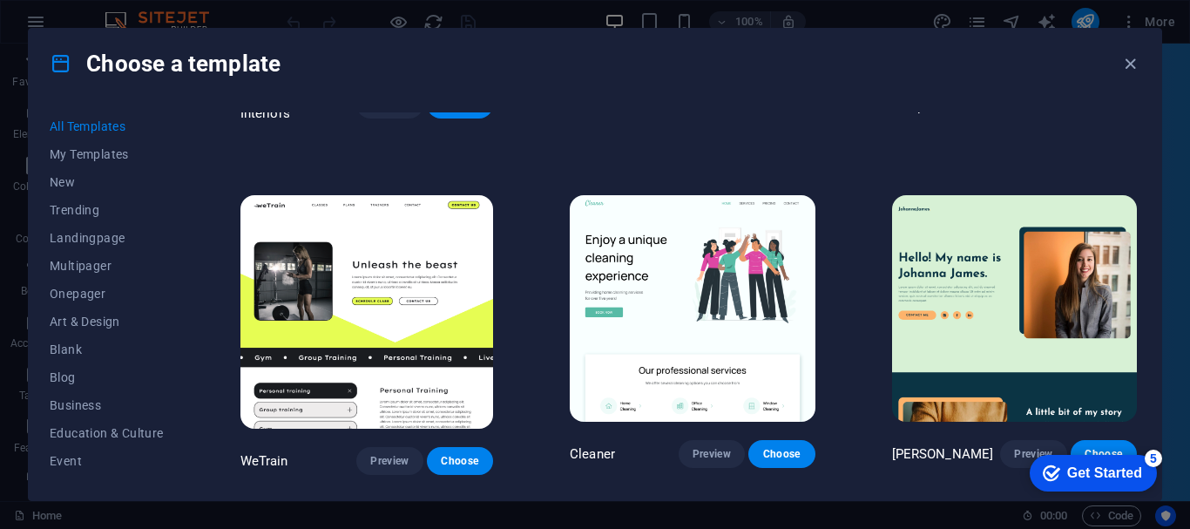
scroll to position [2178, 0]
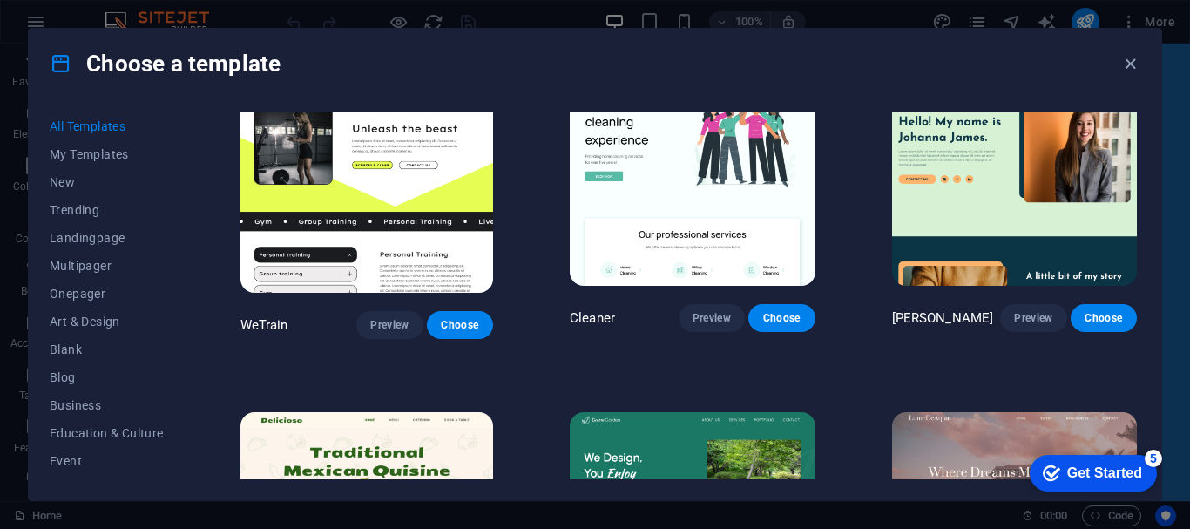
drag, startPoint x: 183, startPoint y: 234, endPoint x: 181, endPoint y: 310, distance: 76.7
click at [181, 310] on div "All Templates My Templates New Trending Landingpage Multipager Onepager Art & D…" at bounding box center [117, 295] width 135 height 367
drag, startPoint x: 183, startPoint y: 277, endPoint x: 174, endPoint y: 331, distance: 54.7
click at [174, 331] on div "All Templates My Templates New Trending Landingpage Multipager Onepager Art & D…" at bounding box center [117, 295] width 135 height 367
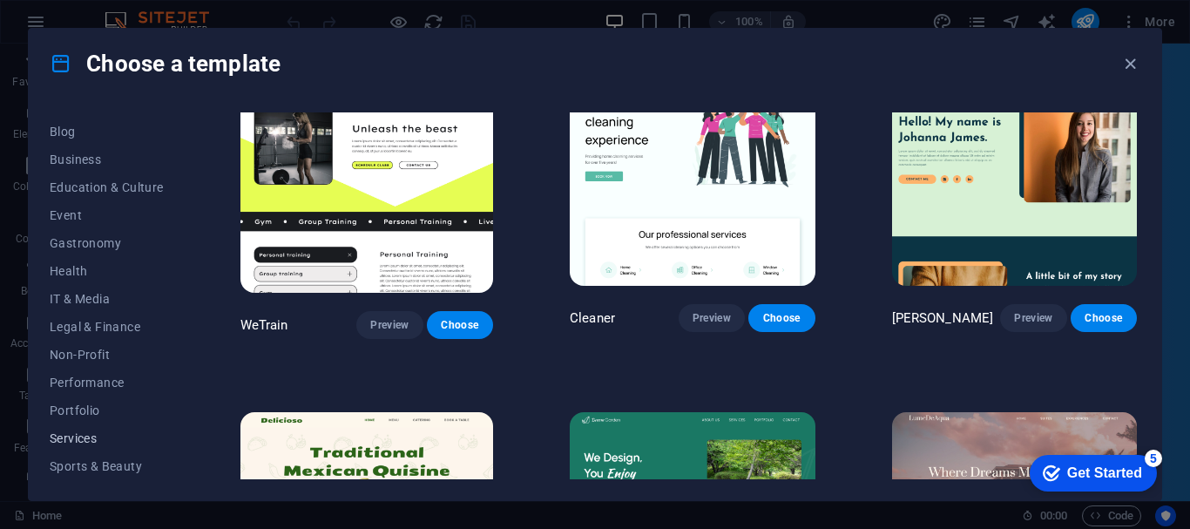
scroll to position [330, 0]
click at [95, 221] on button "IT & Media" at bounding box center [107, 214] width 114 height 28
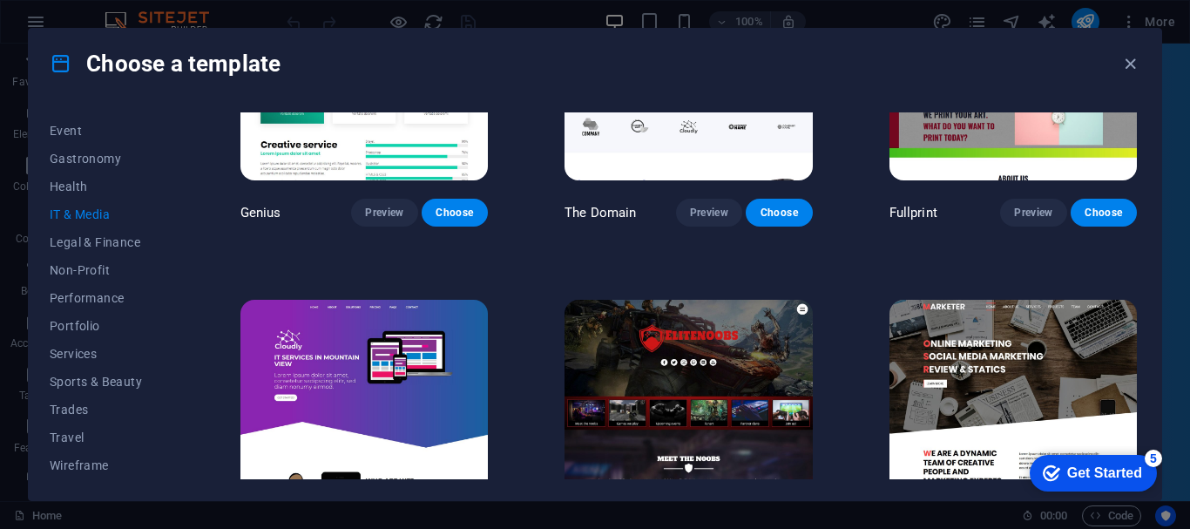
scroll to position [946, 0]
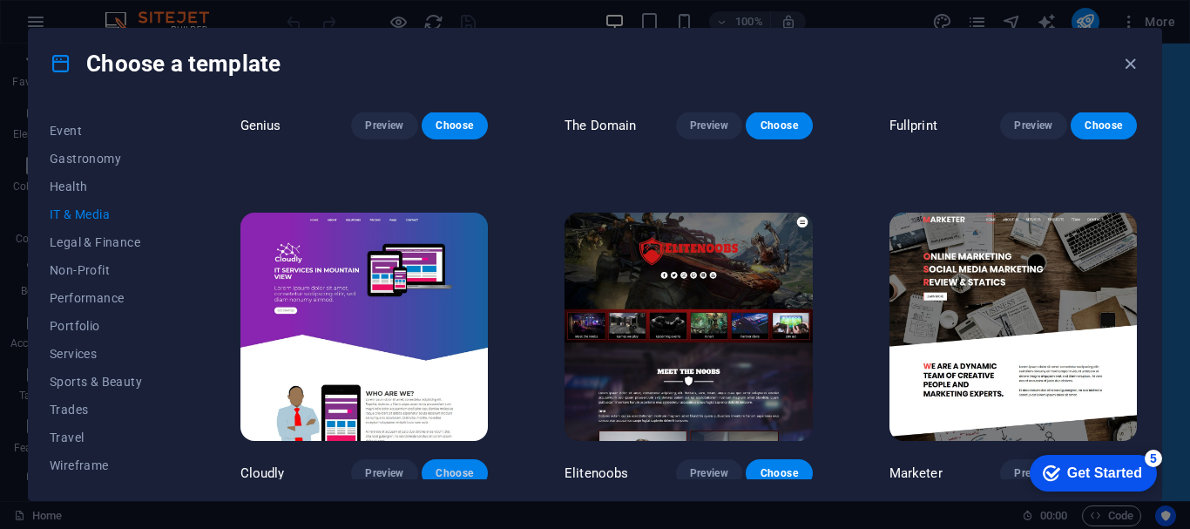
click at [454, 466] on span "Choose" at bounding box center [455, 473] width 38 height 14
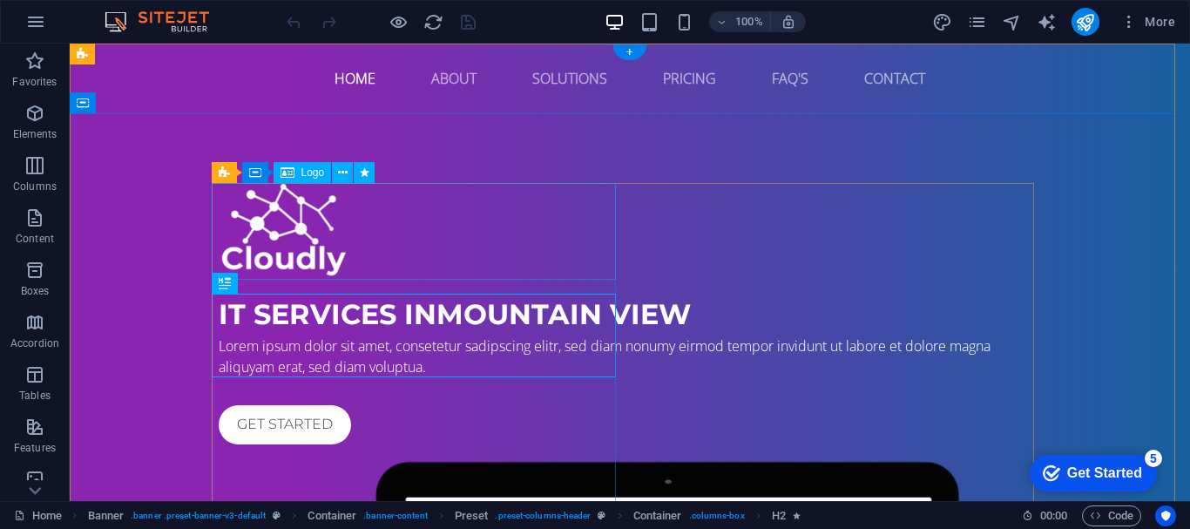
click at [278, 227] on div at bounding box center [630, 231] width 823 height 97
click at [347, 180] on icon at bounding box center [343, 173] width 10 height 18
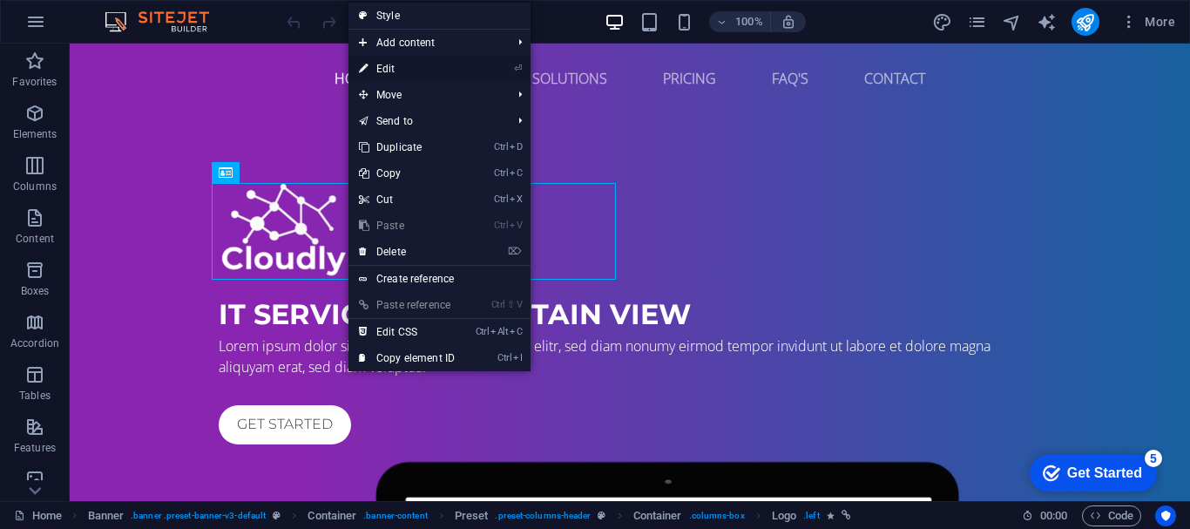
click at [401, 65] on link "⏎ Edit" at bounding box center [407, 69] width 117 height 26
select select "px"
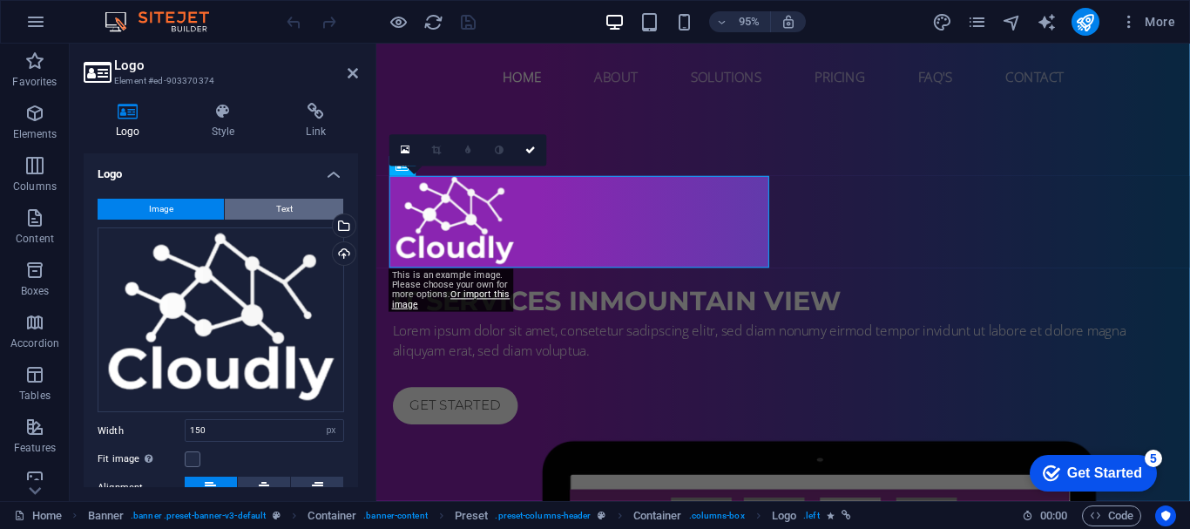
click at [281, 207] on span "Text" at bounding box center [284, 209] width 17 height 21
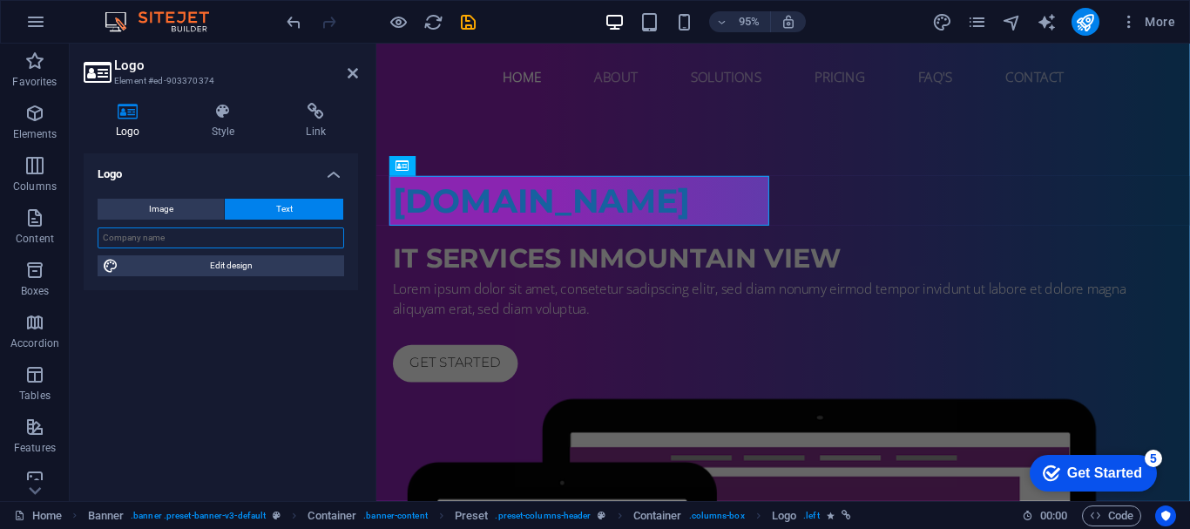
click at [247, 240] on input "text" at bounding box center [221, 237] width 247 height 21
type input "RECSEGURIDAD"
click at [252, 323] on div "Logo Image Text Drag files here, click to choose files or select files from Fil…" at bounding box center [221, 320] width 274 height 334
click at [194, 277] on div "Image Text Drag files here, click to choose files or select files from Files or…" at bounding box center [221, 237] width 274 height 105
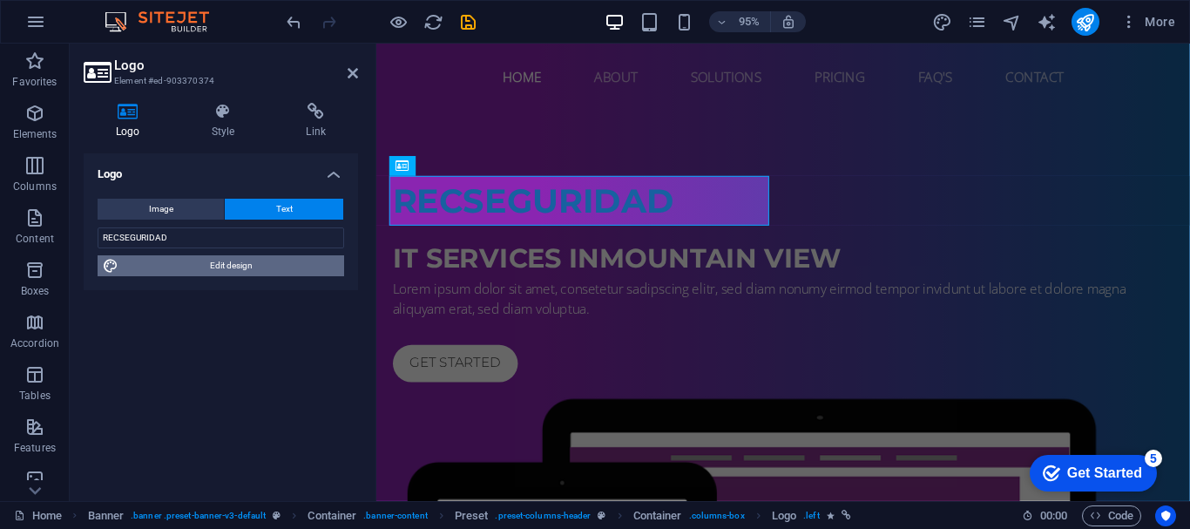
click at [197, 268] on span "Edit design" at bounding box center [231, 265] width 215 height 21
select select "px"
select select "700"
select select "px"
select select "rem"
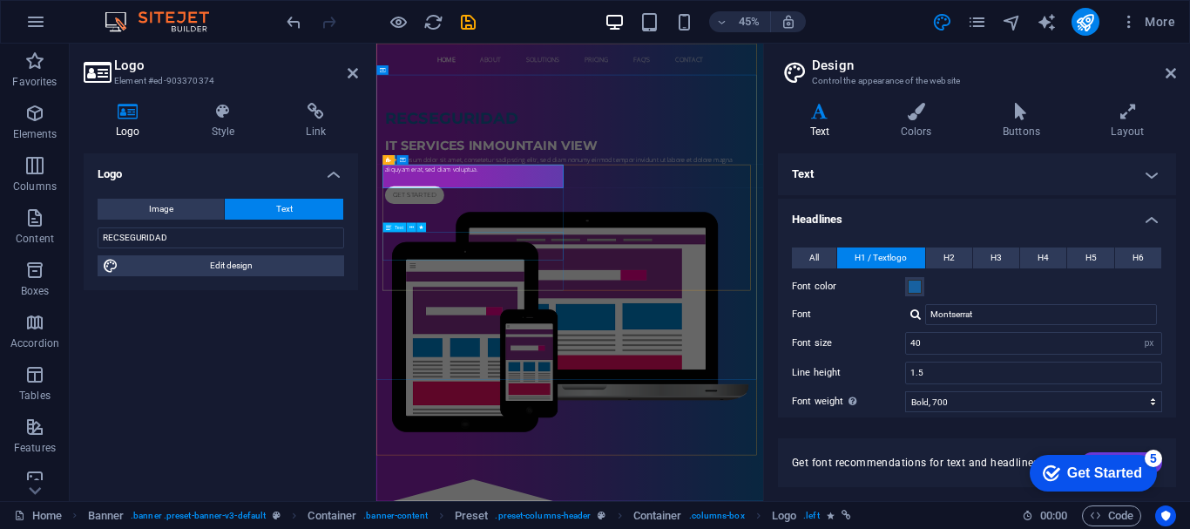
click at [567, 333] on div "Lorem ipsum dolor sit amet, consetetur sadipscing elitr, sed diam nonumy eirmod…" at bounding box center [807, 312] width 823 height 42
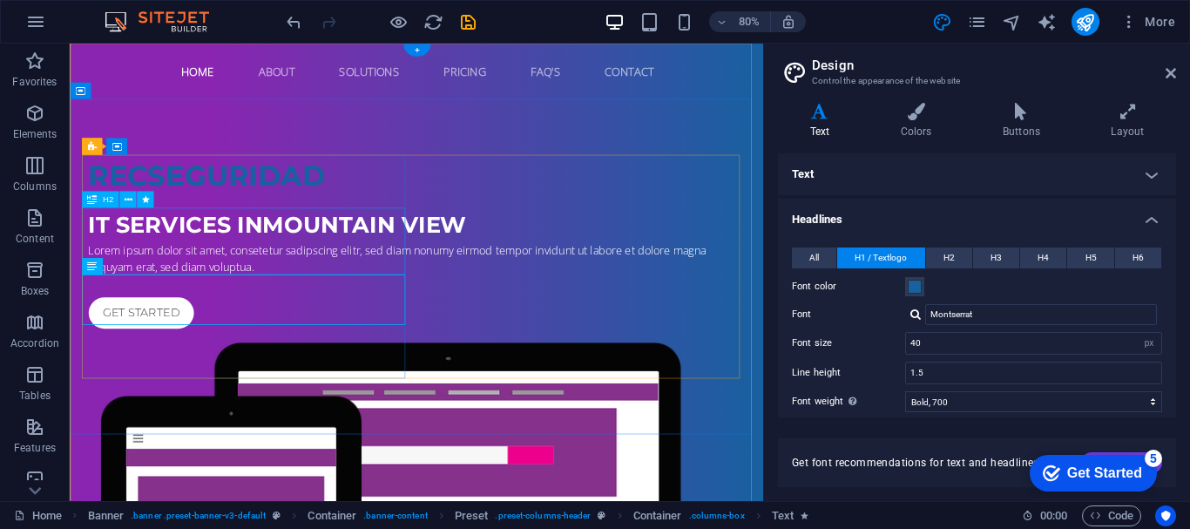
click at [272, 261] on div "IT Services in [GEOGRAPHIC_DATA]" at bounding box center [503, 270] width 823 height 42
click at [280, 202] on div "RECSEGURIDAD" at bounding box center [503, 209] width 823 height 52
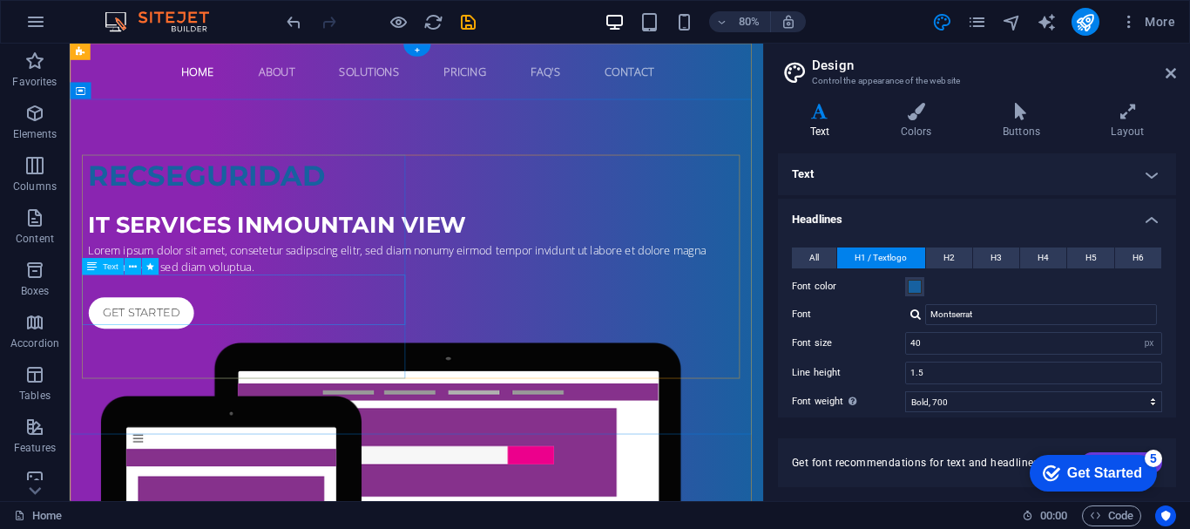
click at [281, 333] on div "Lorem ipsum dolor sit amet, consetetur sadipscing elitr, sed diam nonumy eirmod…" at bounding box center [503, 312] width 823 height 42
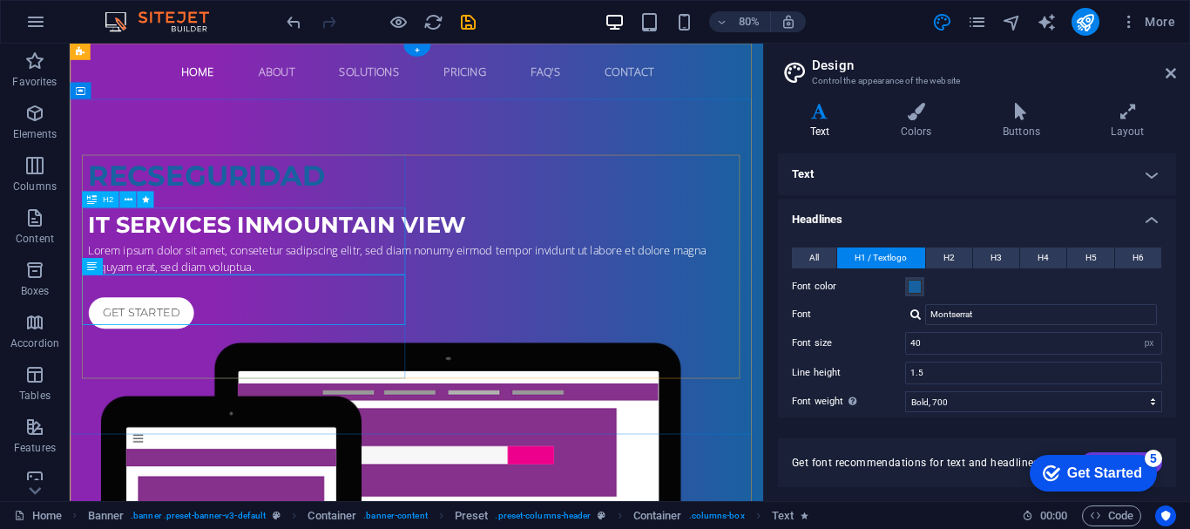
click at [275, 275] on div "IT Services in [GEOGRAPHIC_DATA]" at bounding box center [503, 270] width 823 height 42
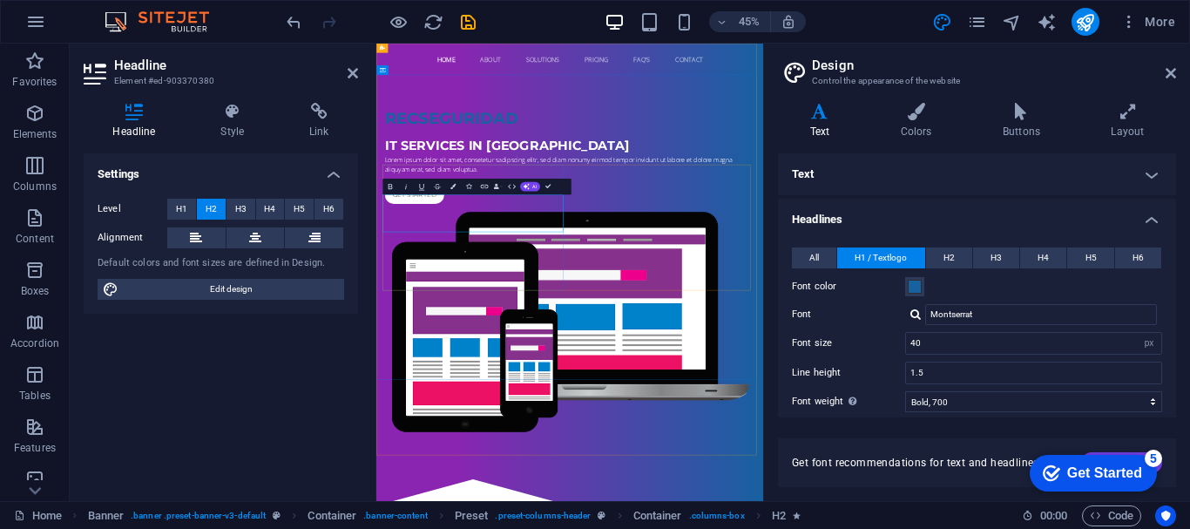
click at [442, 287] on span "IT SERVICES IN [GEOGRAPHIC_DATA]" at bounding box center [668, 270] width 544 height 34
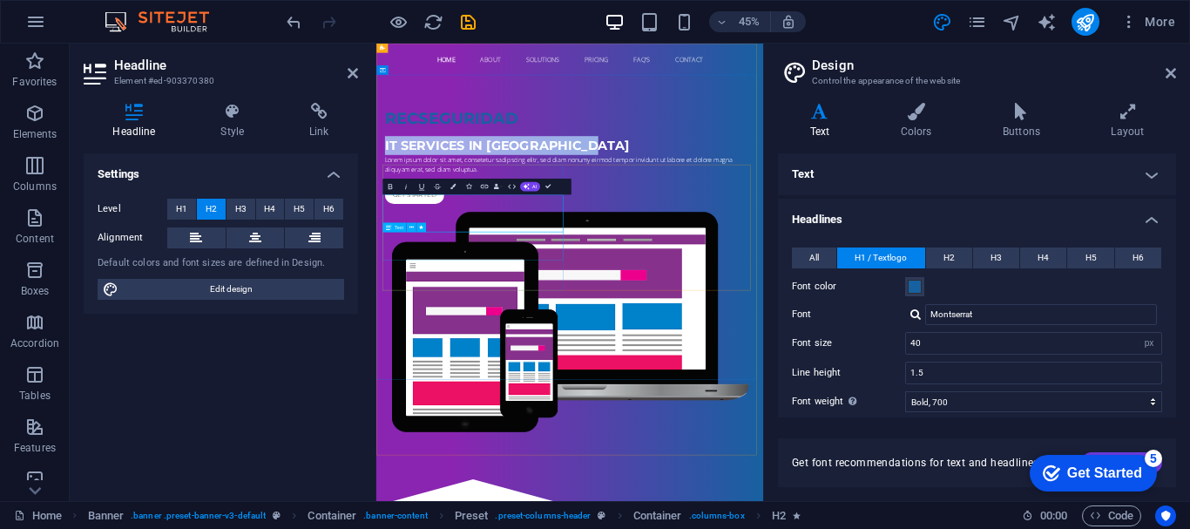
copy span "IT SERVICES IN [GEOGRAPHIC_DATA]"
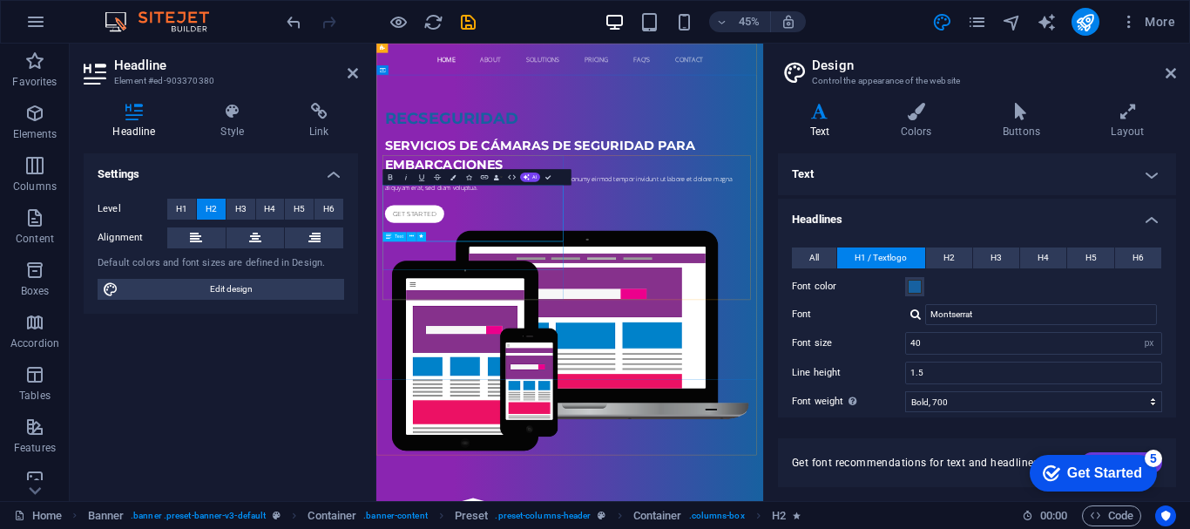
click at [657, 375] on div "Lorem ipsum dolor sit amet, consetetur sadipscing elitr, sed diam nonumy eirmod…" at bounding box center [807, 354] width 823 height 42
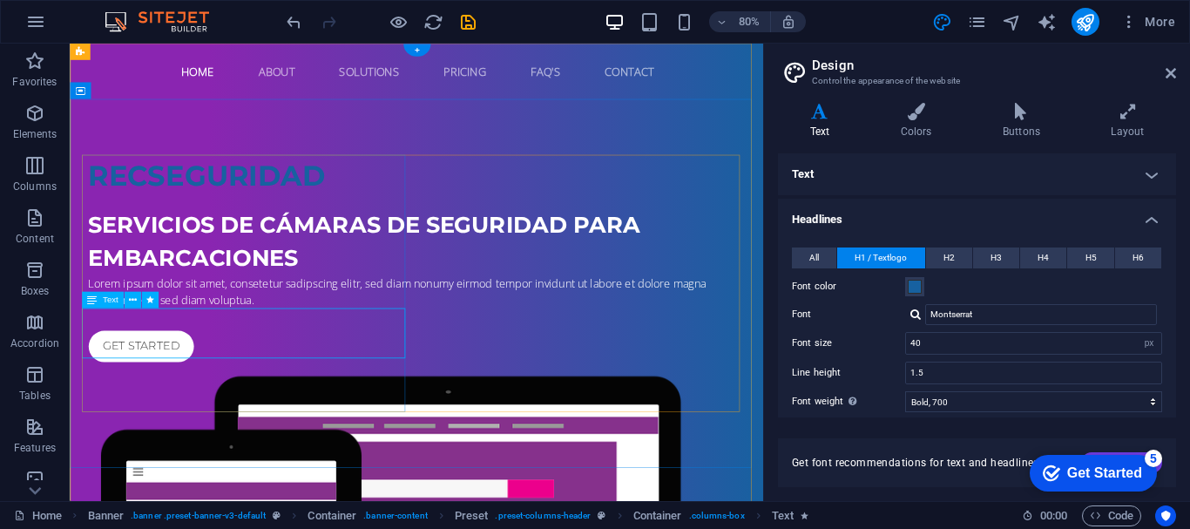
click at [338, 375] on div "Lorem ipsum dolor sit amet, consetetur sadipscing elitr, sed diam nonumy eirmod…" at bounding box center [503, 354] width 823 height 42
click at [334, 375] on div "Lorem ipsum dolor sit amet, consetetur sadipscing elitr, sed diam nonumy eirmod…" at bounding box center [503, 354] width 823 height 42
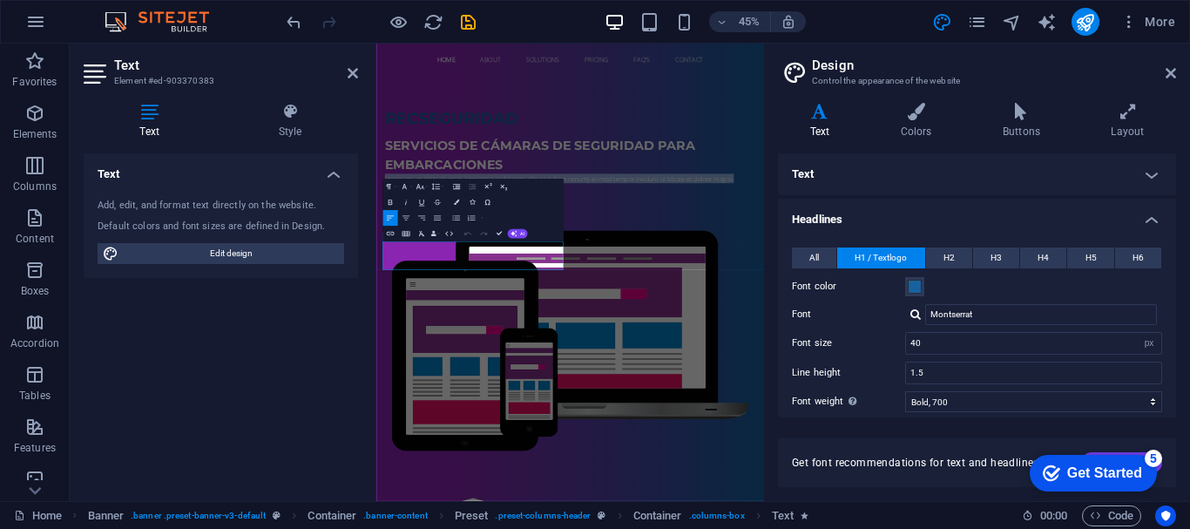
drag, startPoint x: 668, startPoint y: 535, endPoint x: 748, endPoint y: 286, distance: 261.5
copy span "Lorem ipsum dolor sit amet, consetetur sadipscing elitr, sed diam nonumy eirmod…"
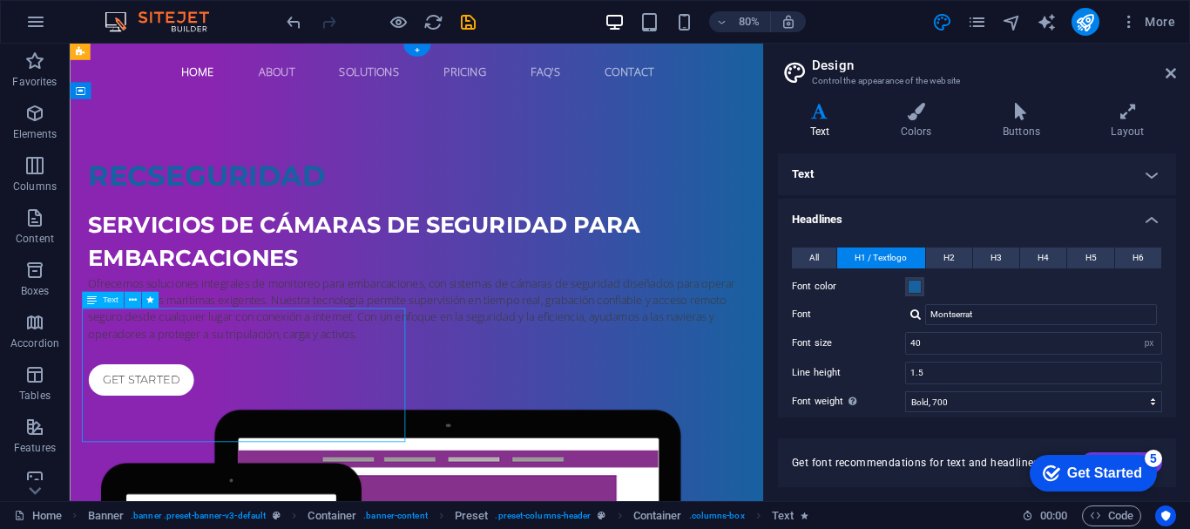
drag, startPoint x: 292, startPoint y: 530, endPoint x: 124, endPoint y: 430, distance: 195.8
click at [124, 417] on div "Ofrecemos soluciones integrales de monitoreo para embarcaciones, con sistemas d…" at bounding box center [503, 375] width 823 height 84
click at [193, 417] on div "Ofrecemos soluciones integrales de monitoreo para embarcaciones, con sistemas d…" at bounding box center [503, 375] width 823 height 84
click at [917, 285] on span at bounding box center [915, 287] width 14 height 14
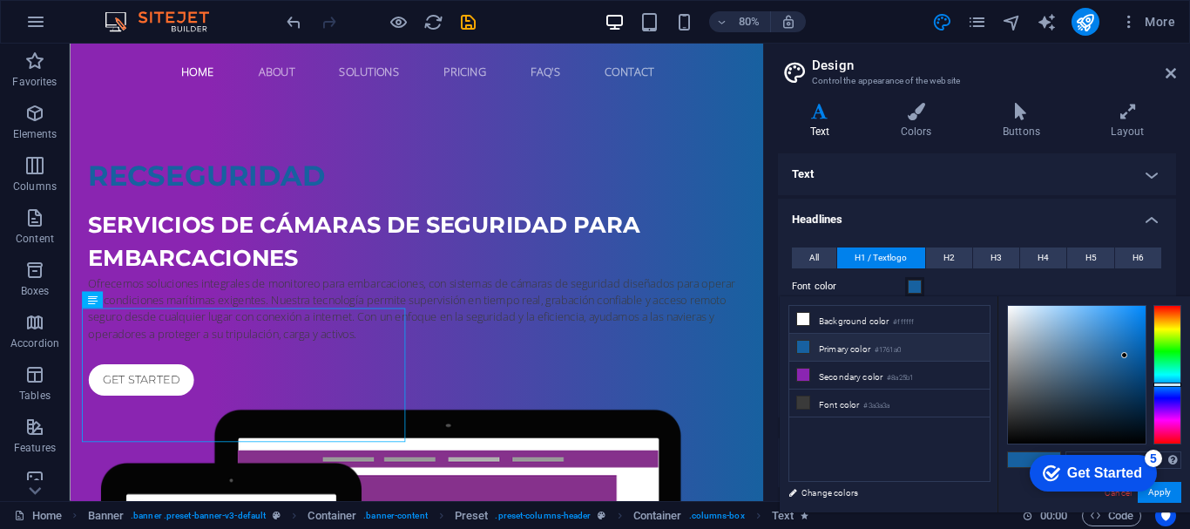
click at [1013, 308] on div at bounding box center [1077, 375] width 138 height 138
click at [1009, 311] on div at bounding box center [1077, 375] width 138 height 138
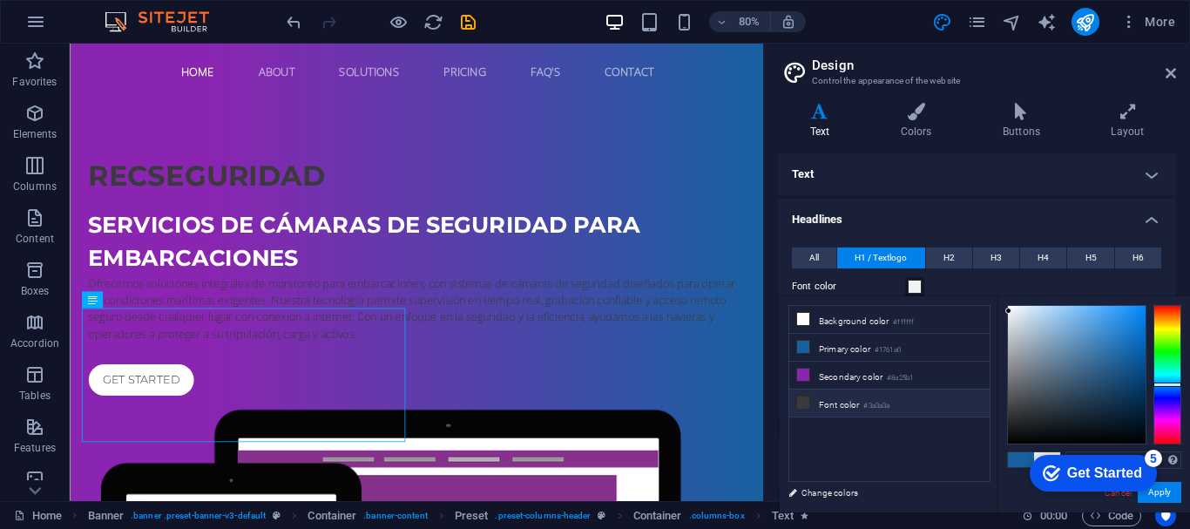
click at [859, 406] on li "Font color #3a3a3a" at bounding box center [889, 404] width 200 height 28
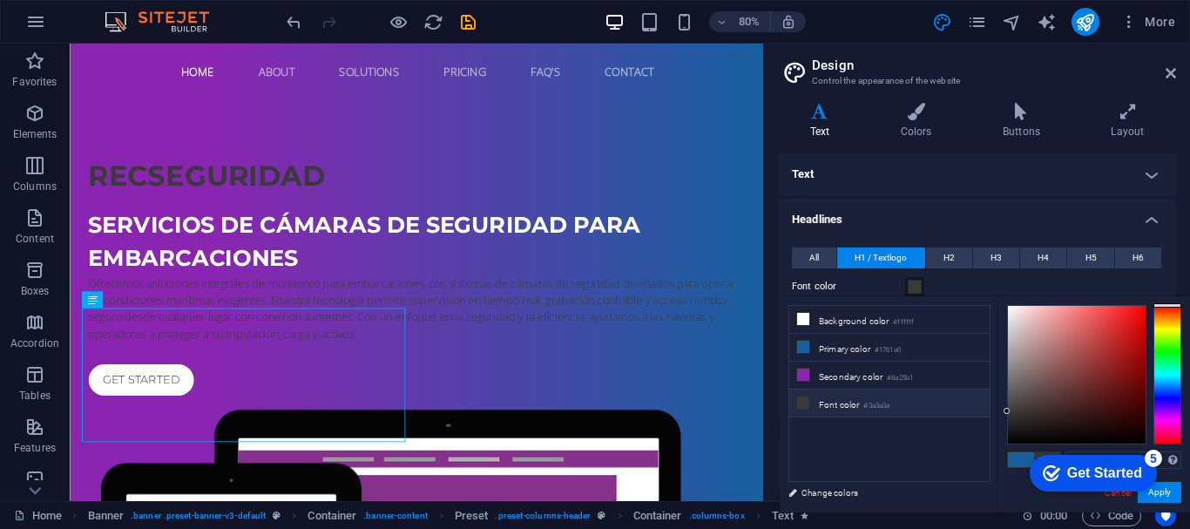
click at [1011, 307] on div at bounding box center [1077, 375] width 138 height 138
click at [1011, 309] on div at bounding box center [1077, 375] width 138 height 138
click at [1166, 494] on button "Apply" at bounding box center [1160, 492] width 44 height 21
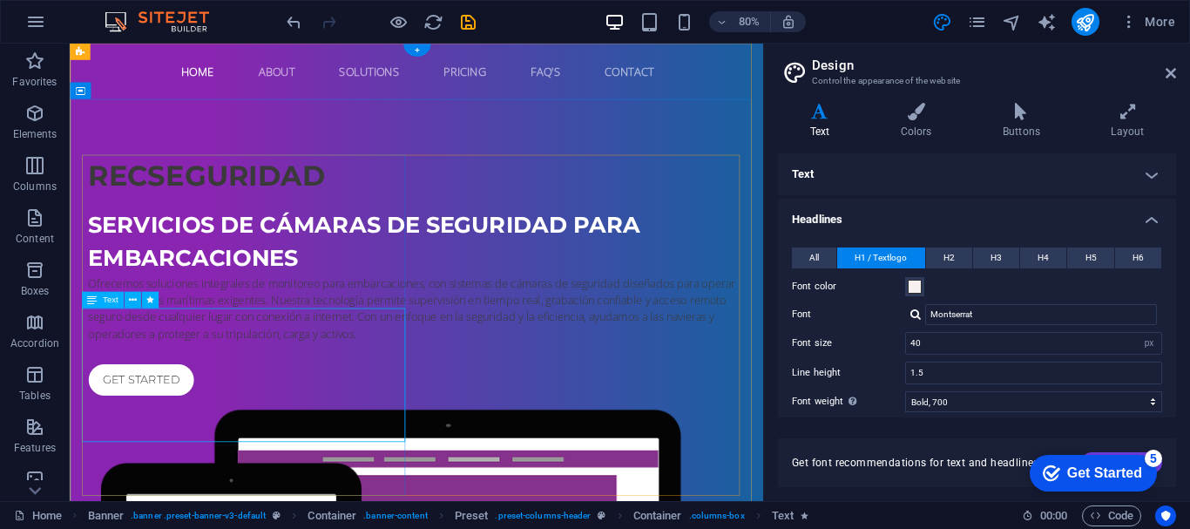
click at [167, 417] on div "Ofrecemos soluciones integrales de monitoreo para embarcaciones, con sistemas d…" at bounding box center [503, 375] width 823 height 84
click at [338, 417] on div "Ofrecemos soluciones integrales de monitoreo para embarcaciones, con sistemas d…" at bounding box center [503, 375] width 823 height 84
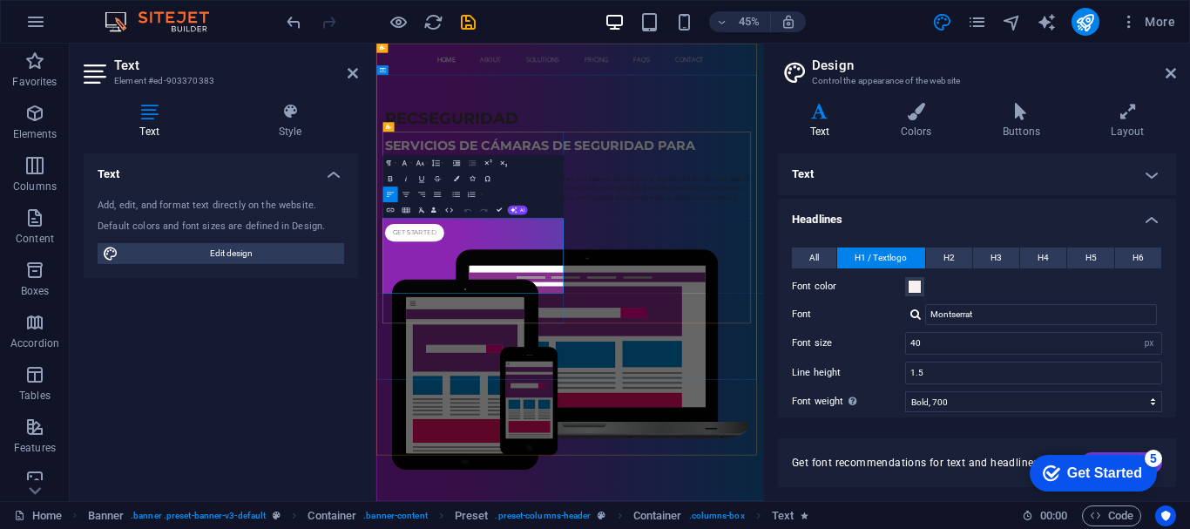
click at [620, 417] on p "Ofrecemos soluciones integrales de monitoreo para embarcaciones, con sistemas d…" at bounding box center [807, 375] width 823 height 84
drag, startPoint x: 587, startPoint y: 589, endPoint x: 747, endPoint y: 263, distance: 362.8
click at [911, 288] on span at bounding box center [915, 287] width 14 height 14
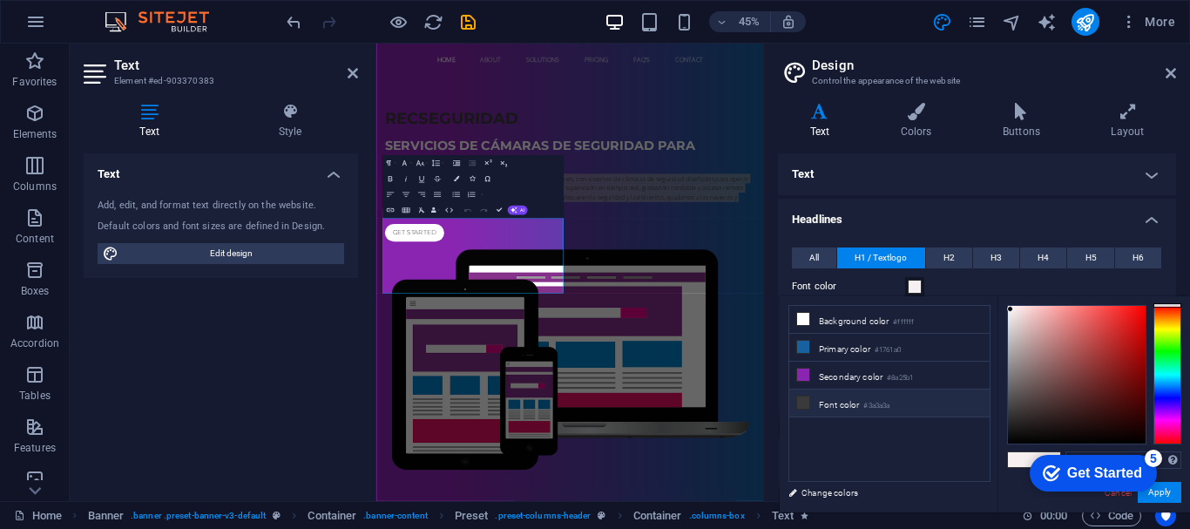
click at [812, 400] on li "Font color #3a3a3a" at bounding box center [889, 404] width 200 height 28
click at [805, 401] on icon at bounding box center [803, 402] width 12 height 12
click at [1012, 309] on div at bounding box center [1077, 375] width 138 height 138
type input "#f8f8f8"
click at [1007, 308] on div at bounding box center [1076, 374] width 139 height 139
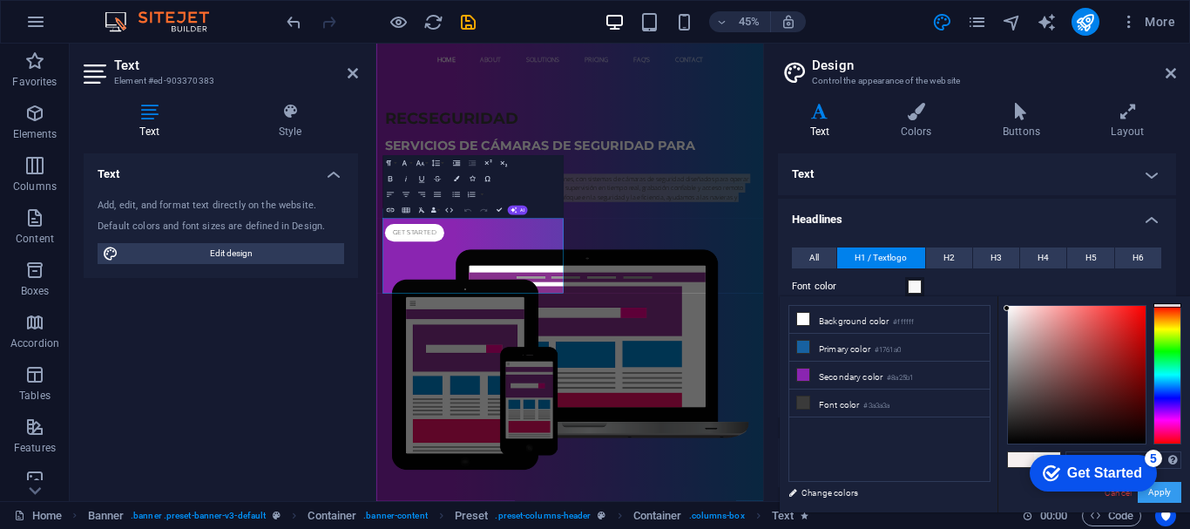
click at [1168, 489] on button "Apply" at bounding box center [1160, 492] width 44 height 21
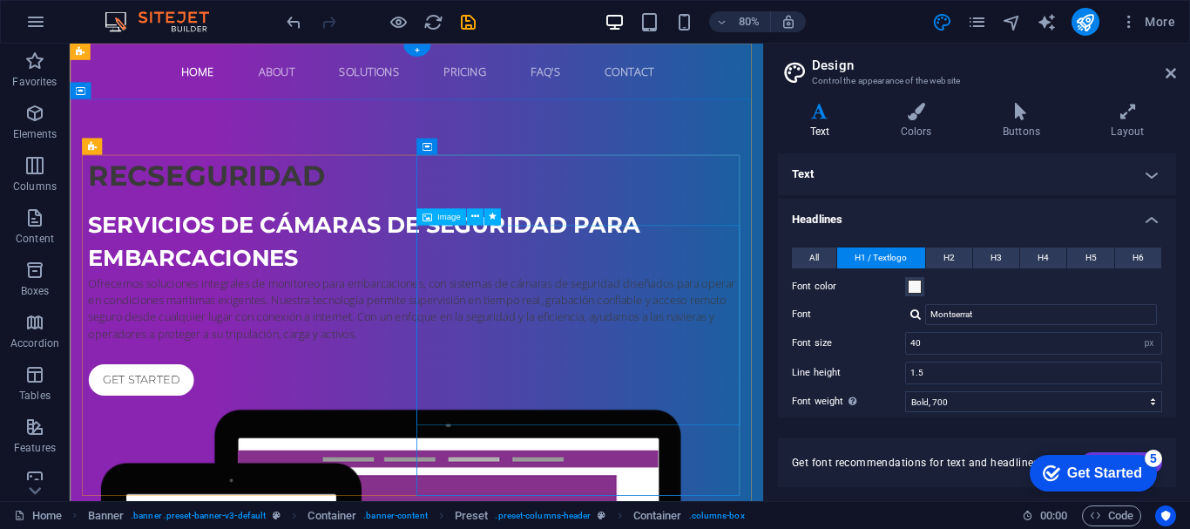
scroll to position [87, 0]
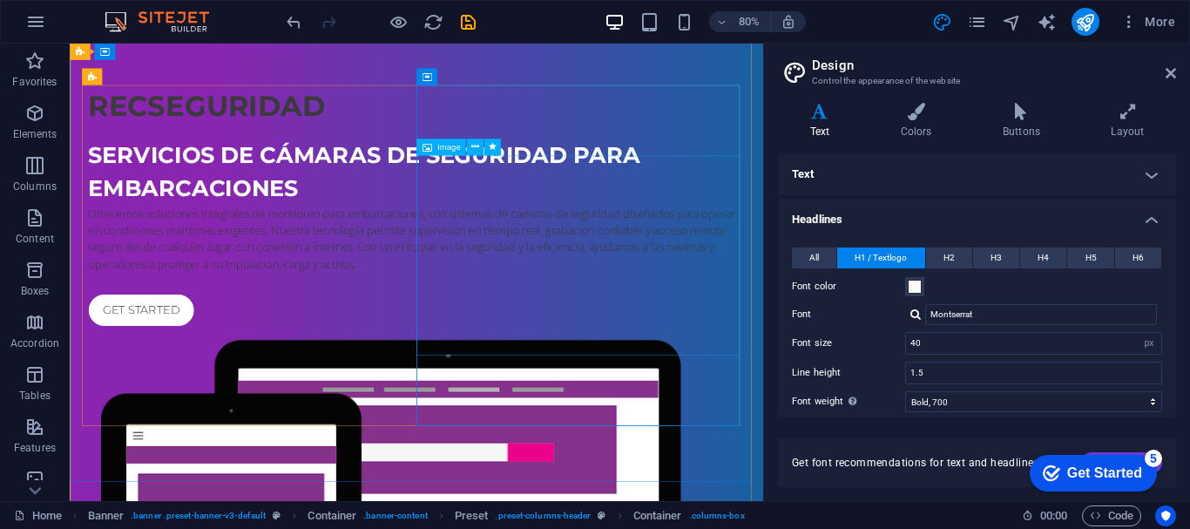
select select "%"
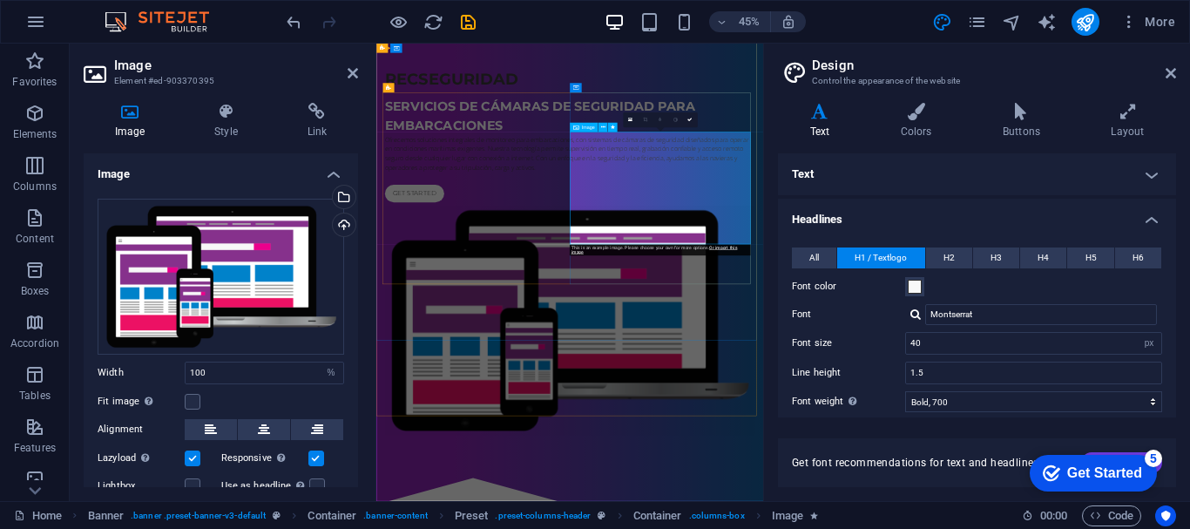
click at [234, 263] on div "Drag files here, click to choose files or select files from Files or our free s…" at bounding box center [221, 277] width 247 height 156
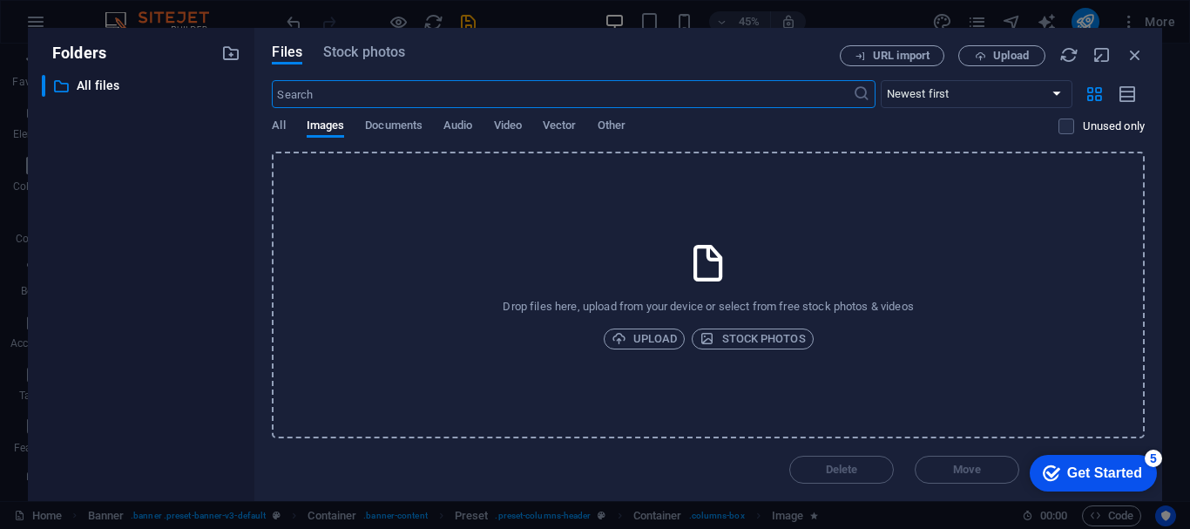
scroll to position [1517, 0]
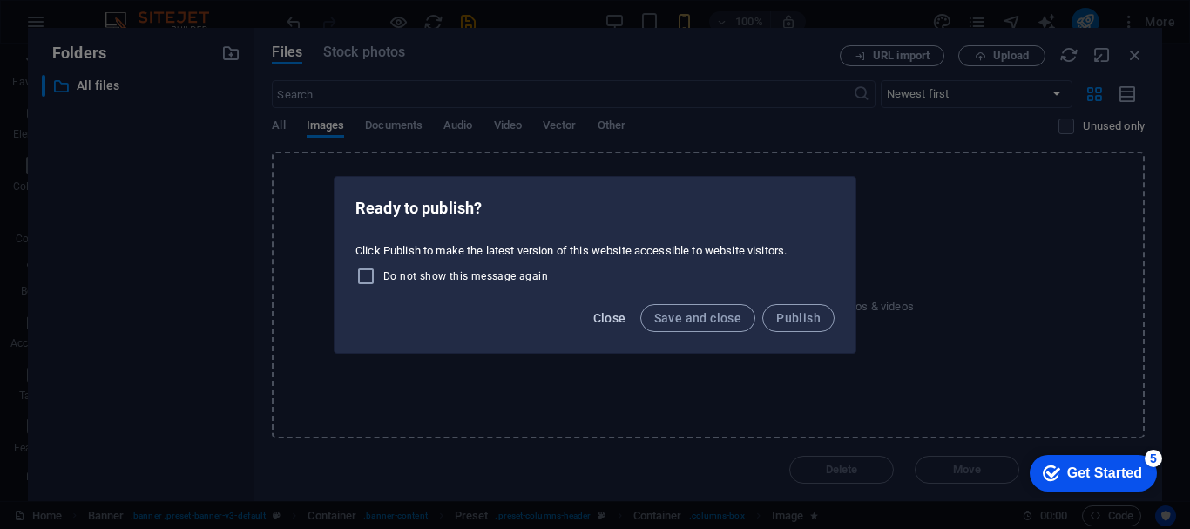
click at [613, 319] on span "Close" at bounding box center [609, 318] width 33 height 14
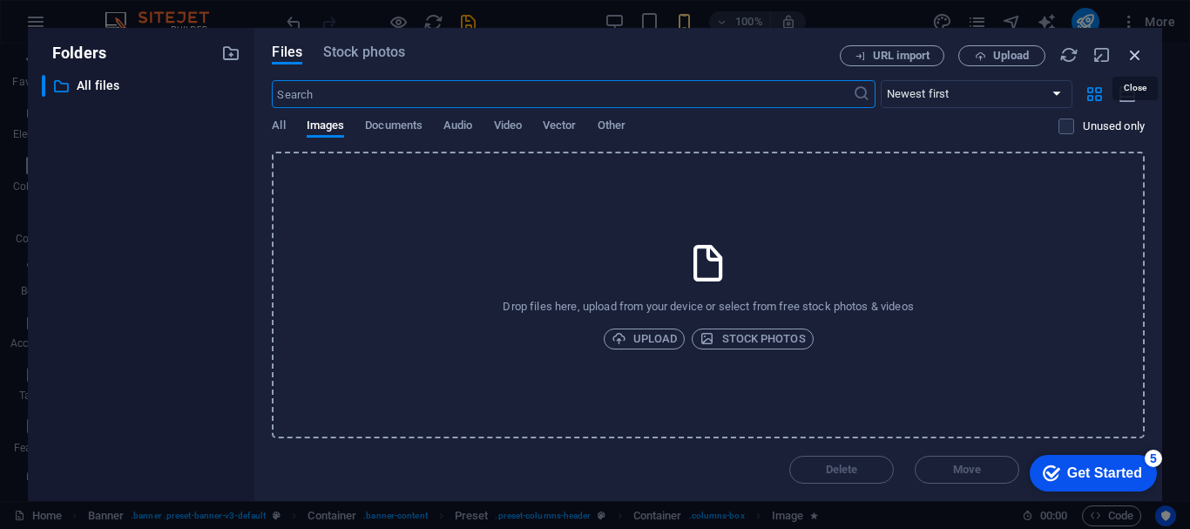
click at [1133, 60] on icon "button" at bounding box center [1135, 54] width 19 height 19
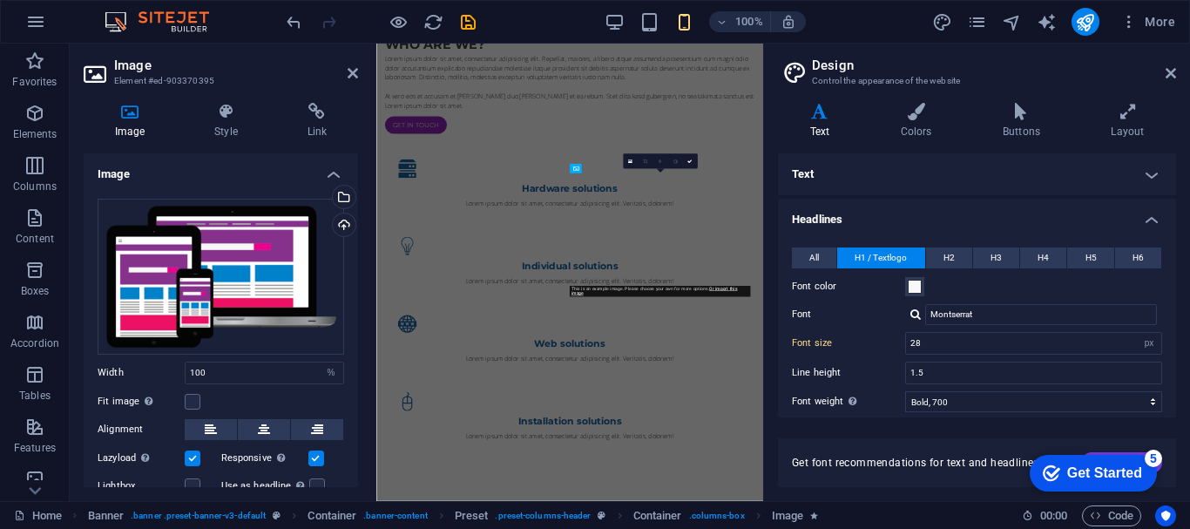
scroll to position [0, 0]
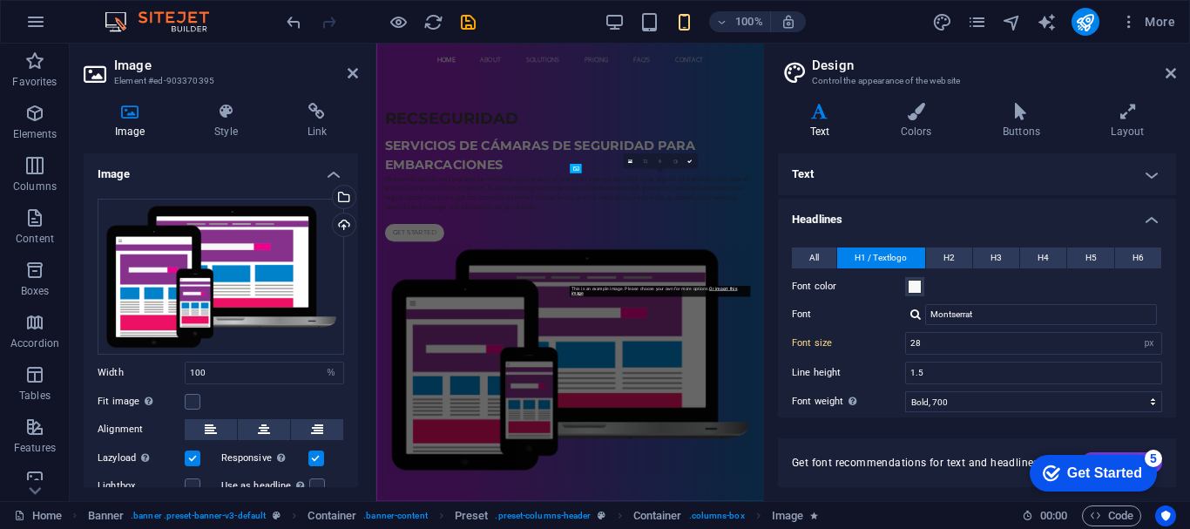
type input "40"
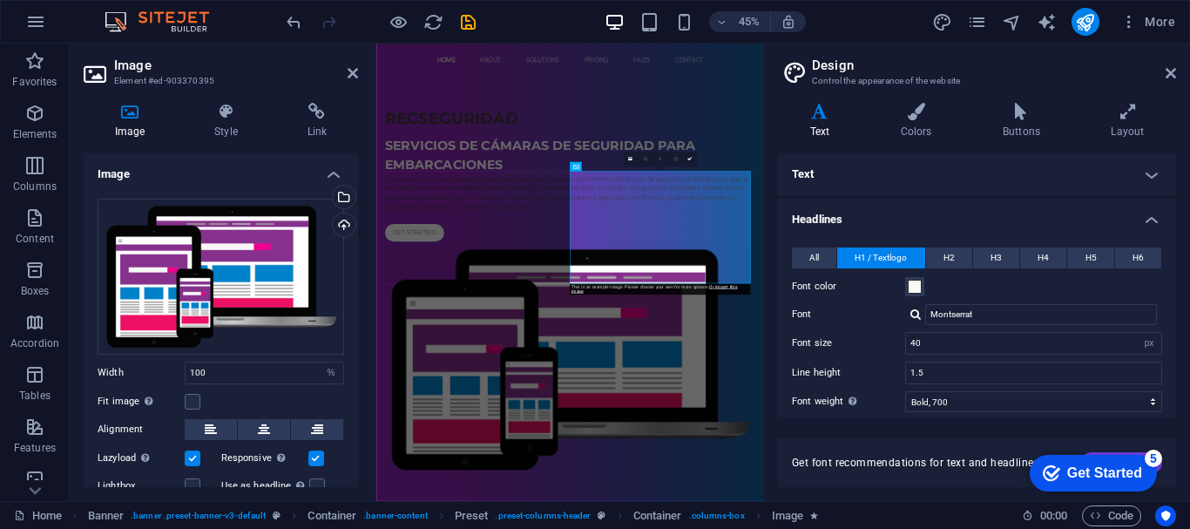
drag, startPoint x: 637, startPoint y: 304, endPoint x: 606, endPoint y: 628, distance: 325.6
click at [606, 484] on div "Get started" at bounding box center [807, 463] width 823 height 39
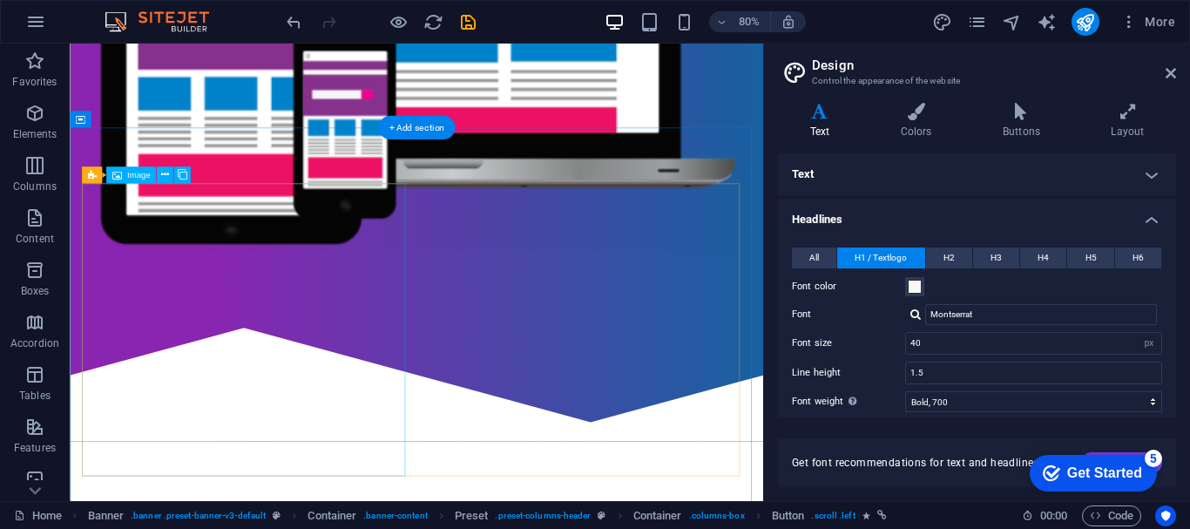
scroll to position [697, 0]
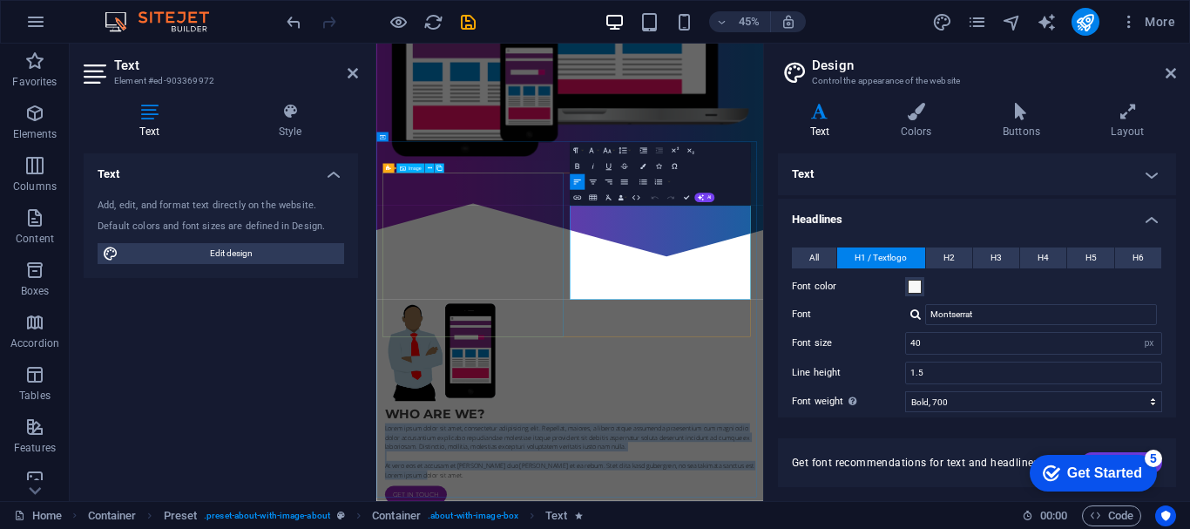
drag, startPoint x: 930, startPoint y: 595, endPoint x: 782, endPoint y: 411, distance: 235.6
copy div "Lorem ipsum dolor sit amet, consectetur adipisicing elit. Repellat, maiores, a …"
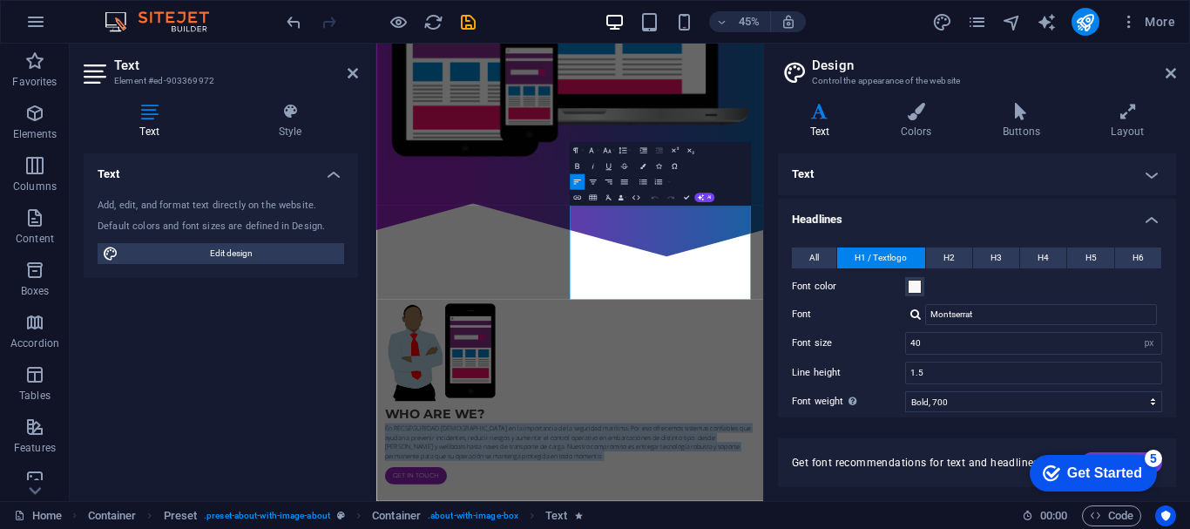
scroll to position [718, 0]
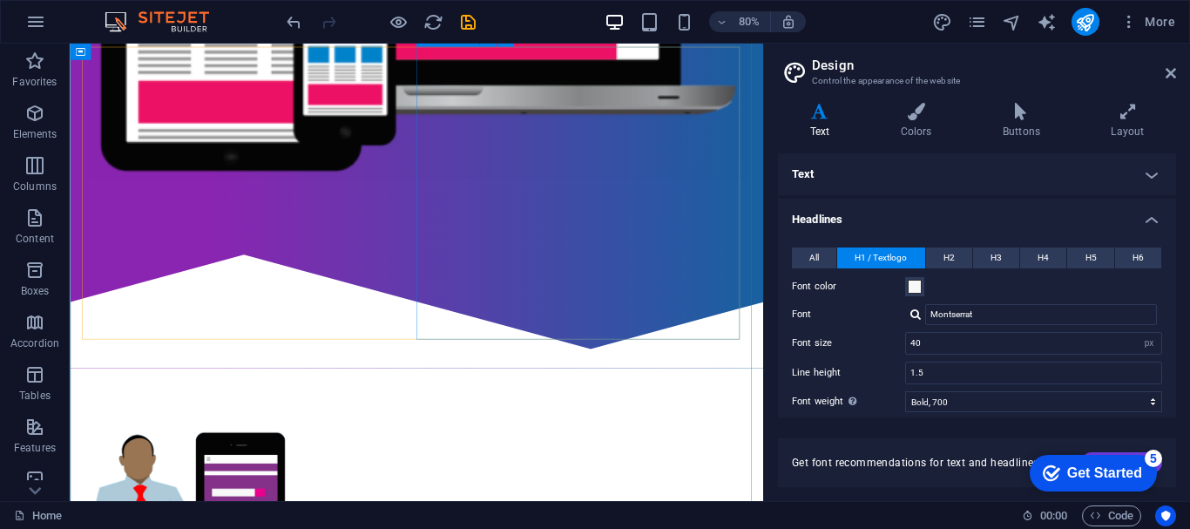
scroll to position [694, 0]
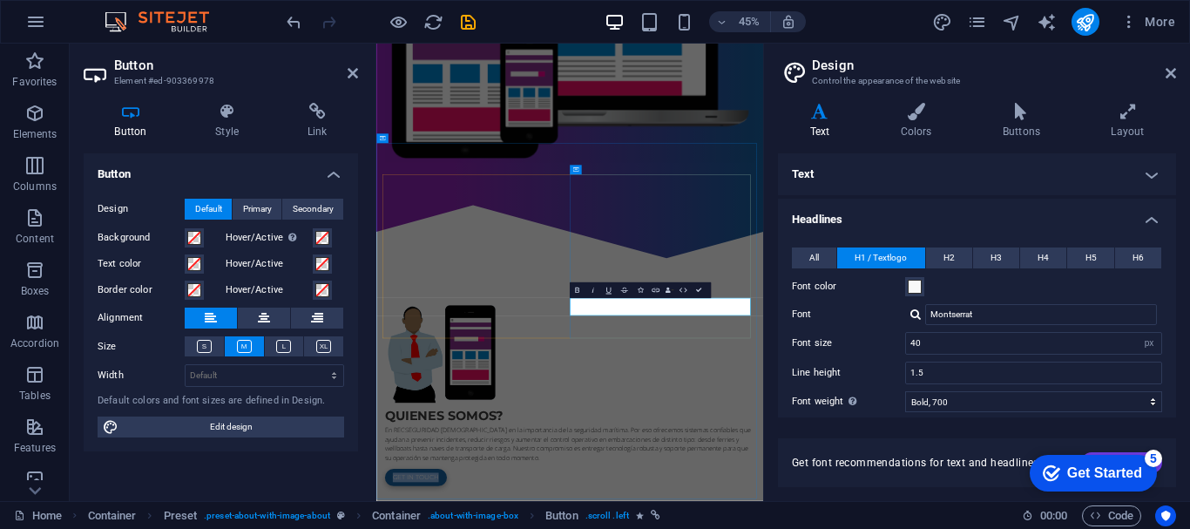
click at [348, 71] on icon at bounding box center [353, 73] width 10 height 14
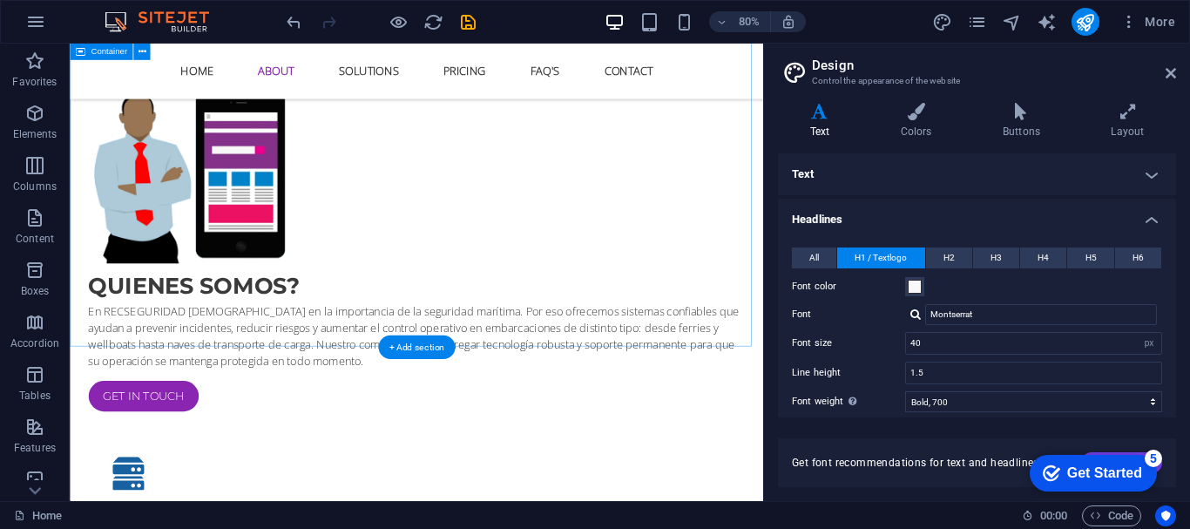
scroll to position [1129, 0]
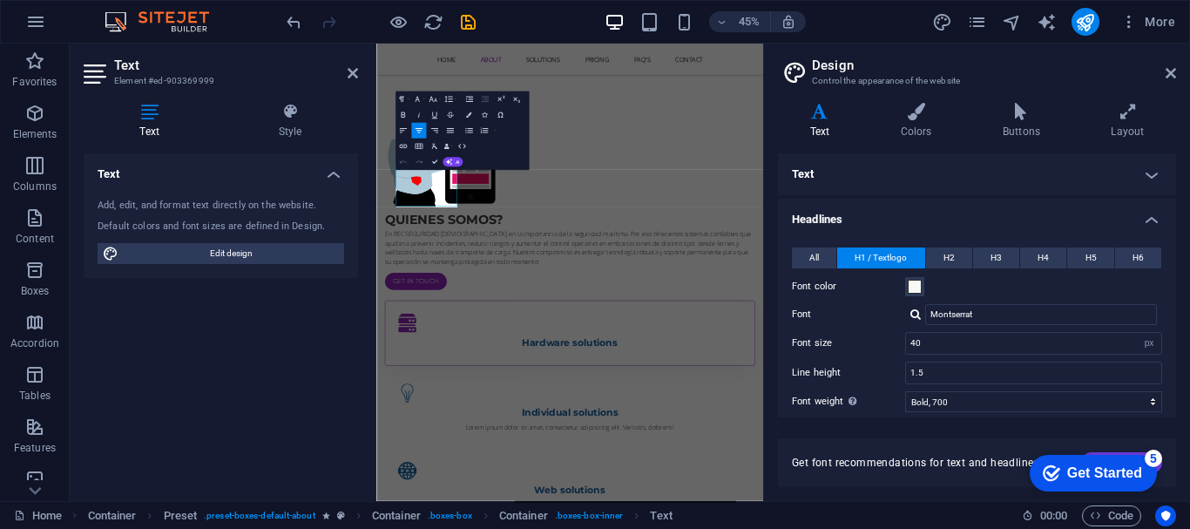
scroll to position [1242, 0]
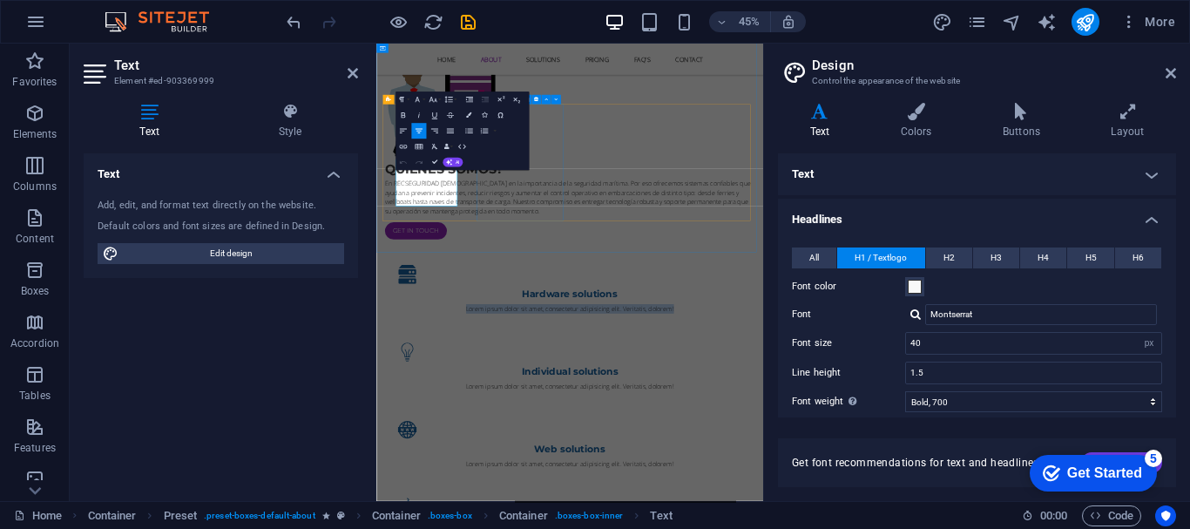
drag, startPoint x: 423, startPoint y: 337, endPoint x: 614, endPoint y: 440, distance: 217.5
copy p "Lorem ipsum dolor sit amet, consectetur adipisicing elit. Veritatis, dolorem!"
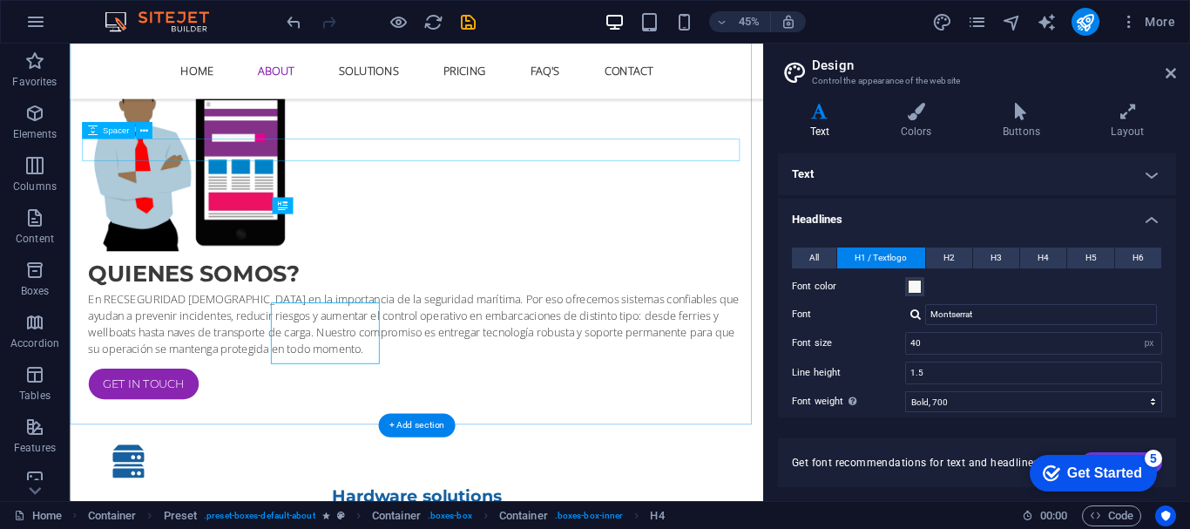
scroll to position [1119, 0]
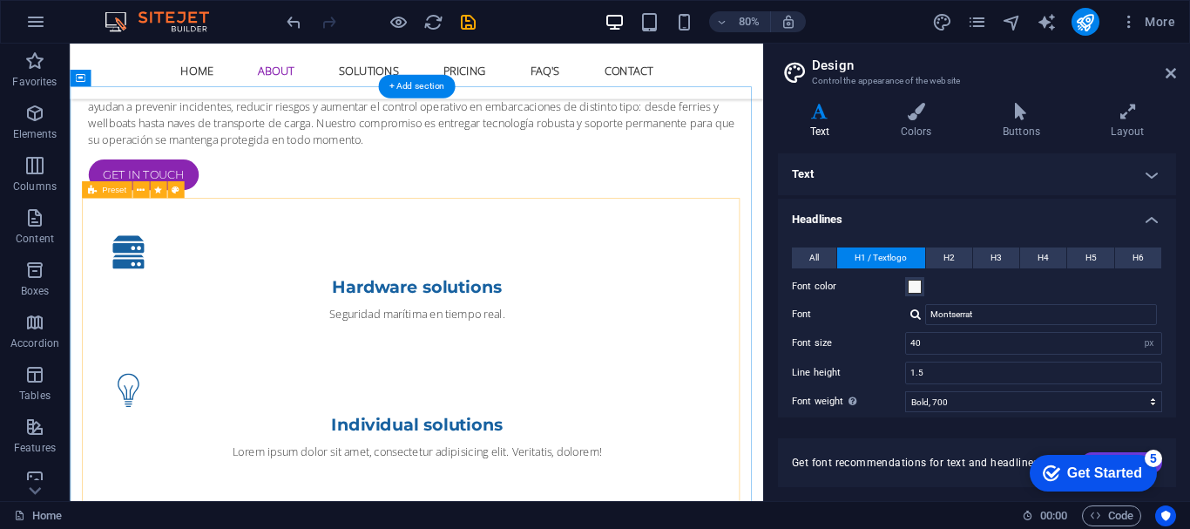
scroll to position [1467, 0]
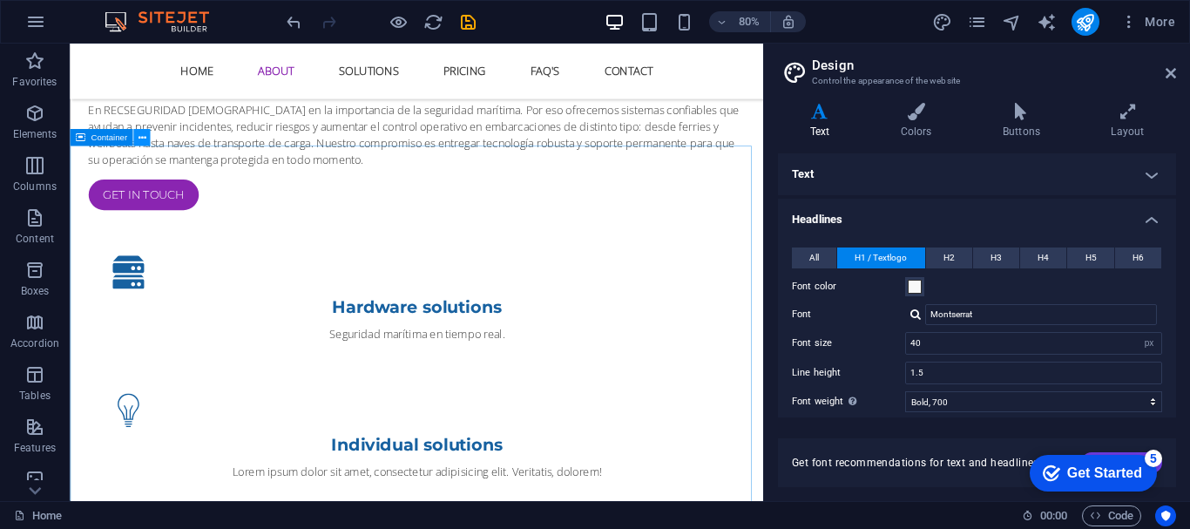
click at [141, 136] on icon at bounding box center [142, 138] width 8 height 15
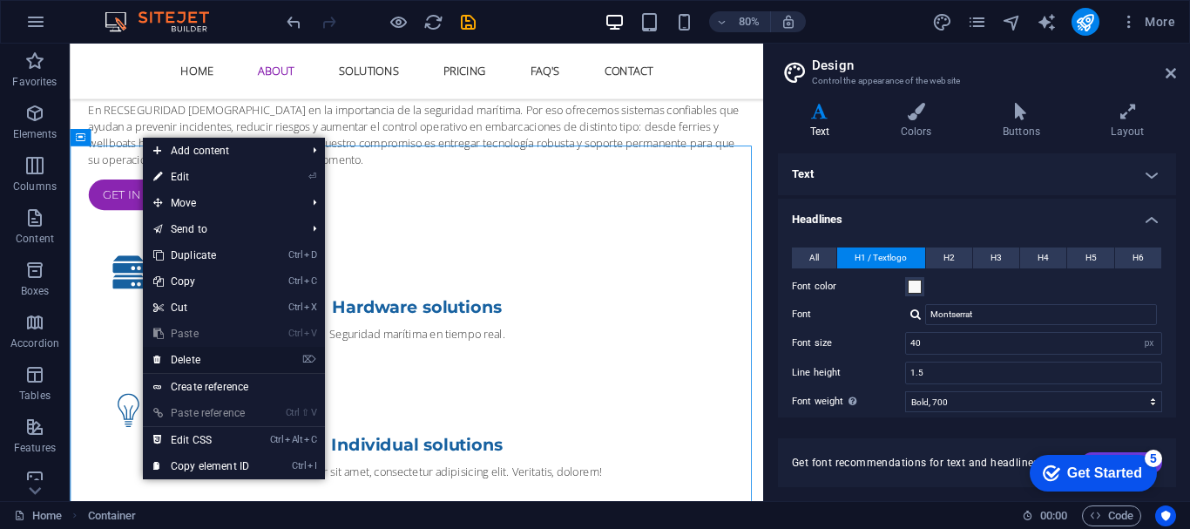
click at [210, 361] on link "⌦ Delete" at bounding box center [201, 360] width 117 height 26
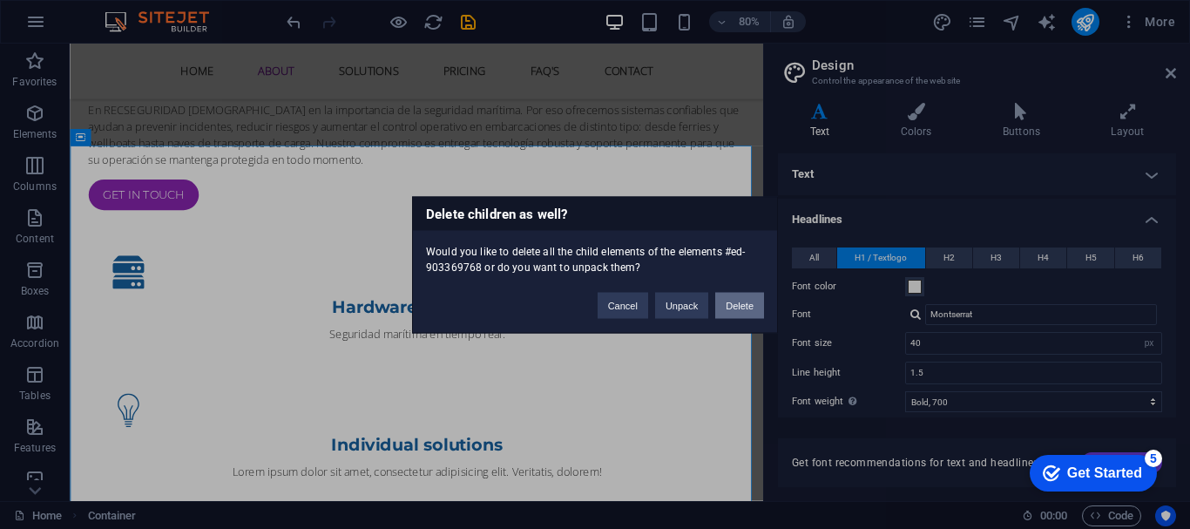
click at [744, 303] on button "Delete" at bounding box center [739, 305] width 49 height 26
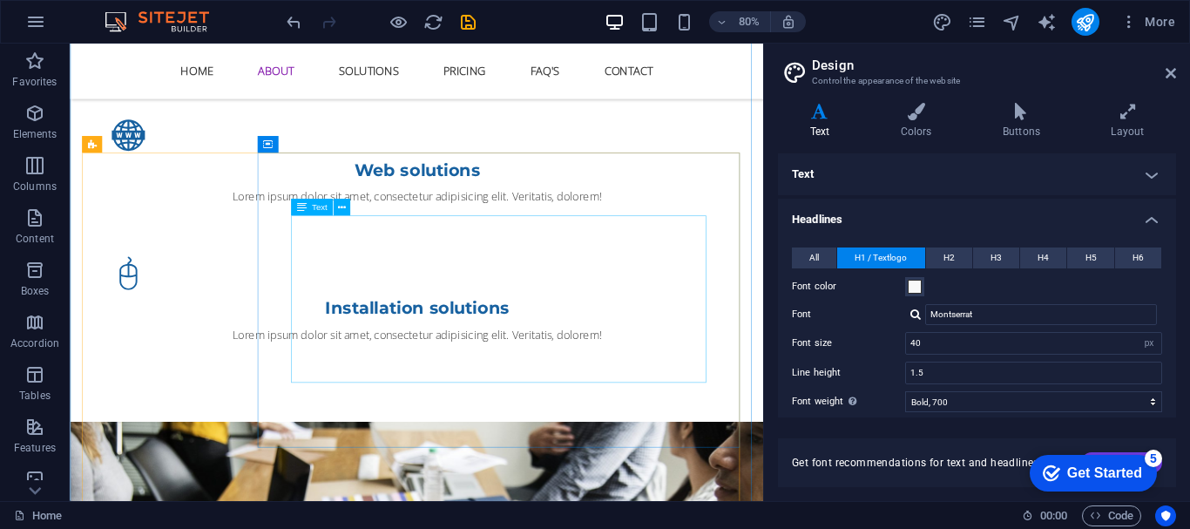
scroll to position [1990, 0]
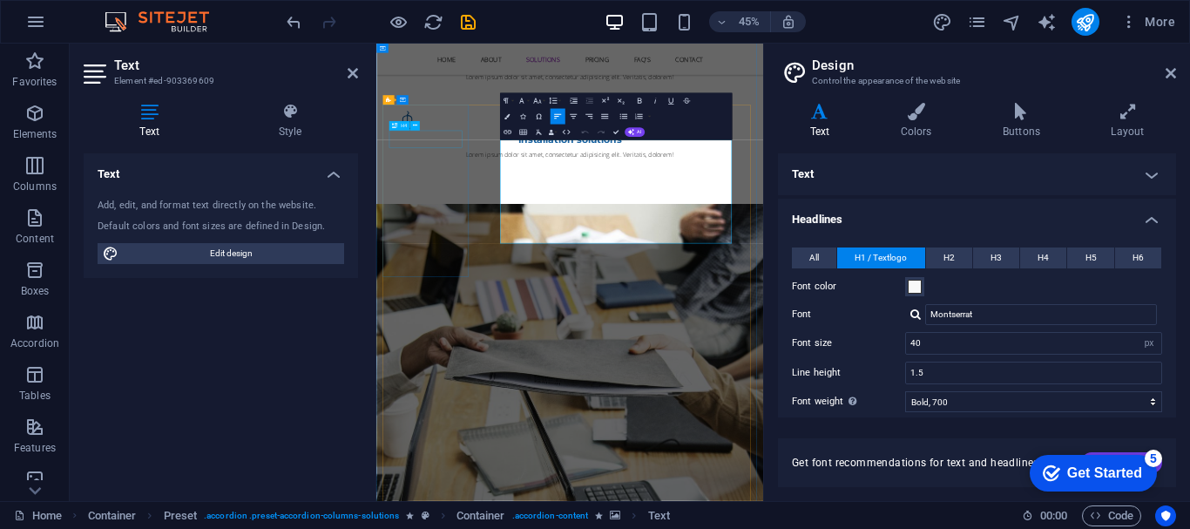
drag, startPoint x: 1106, startPoint y: 475, endPoint x: 484, endPoint y: 272, distance: 653.6
copy div "Lorem ipsum dolor sit amet, consectetur adipisicing elit. Maiores ipsum repella…"
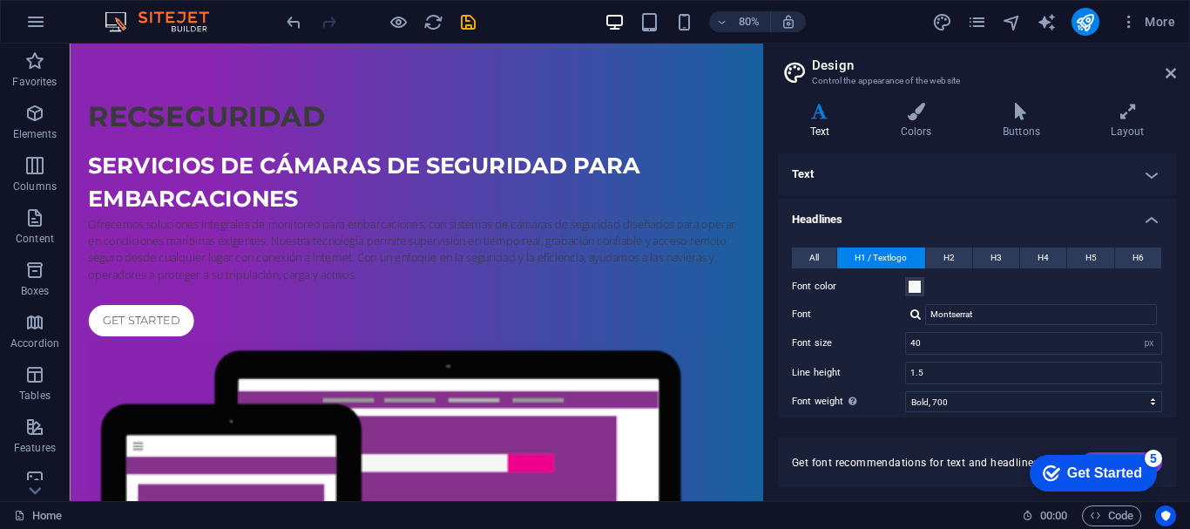
scroll to position [0, 0]
